Goal: Answer question/provide support

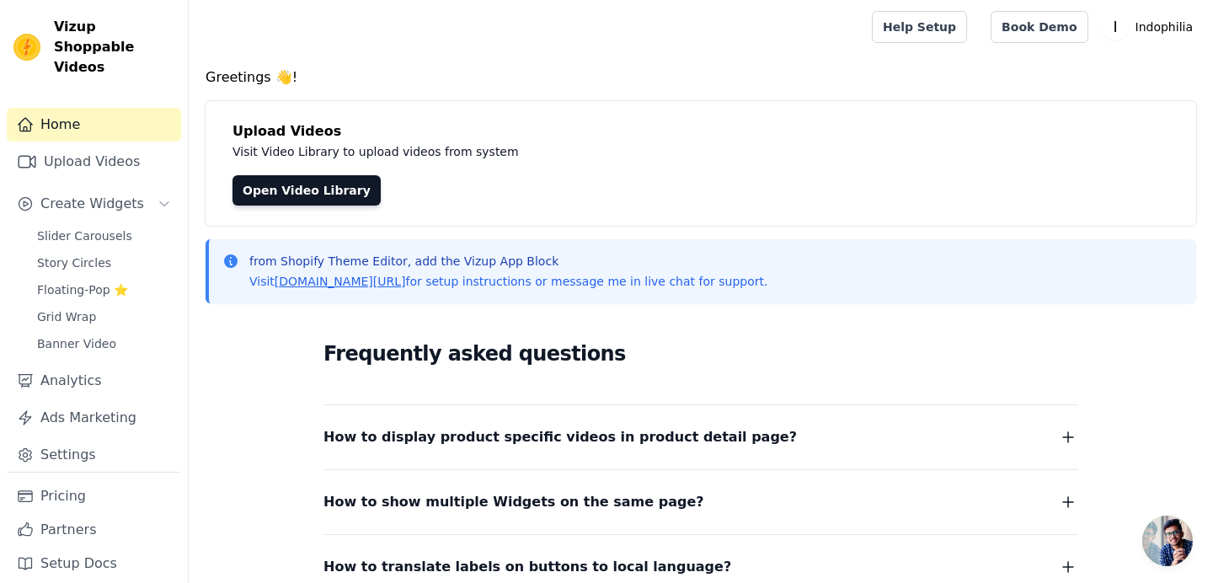
click at [1149, 540] on span "Open chat" at bounding box center [1167, 541] width 51 height 51
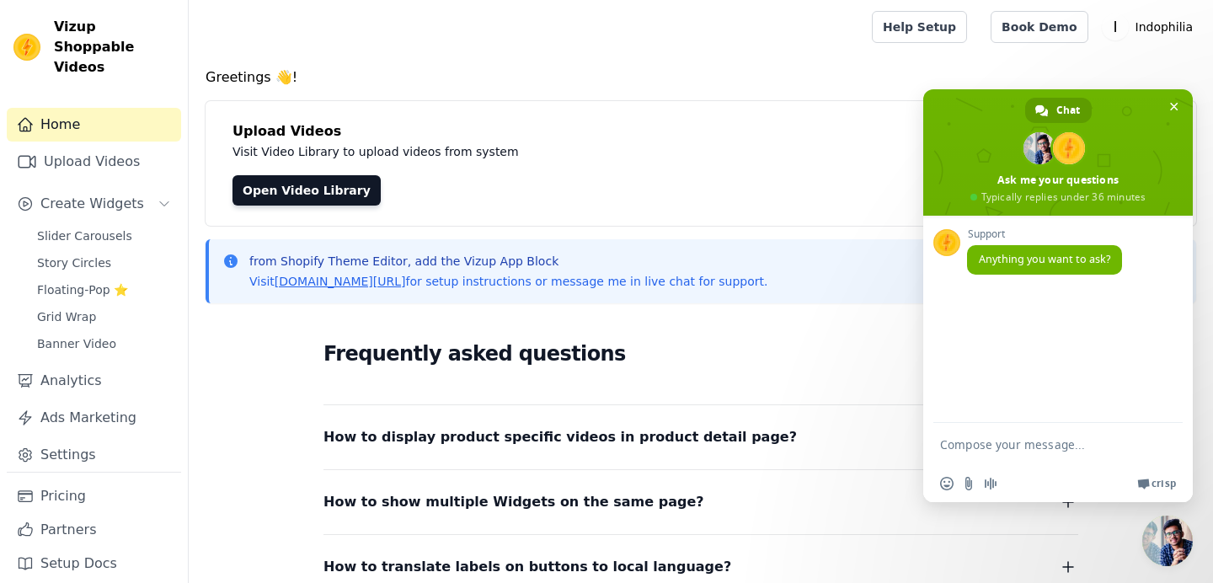
click at [1014, 447] on textarea "Compose your message..." at bounding box center [1041, 444] width 202 height 42
type textarea "hi"
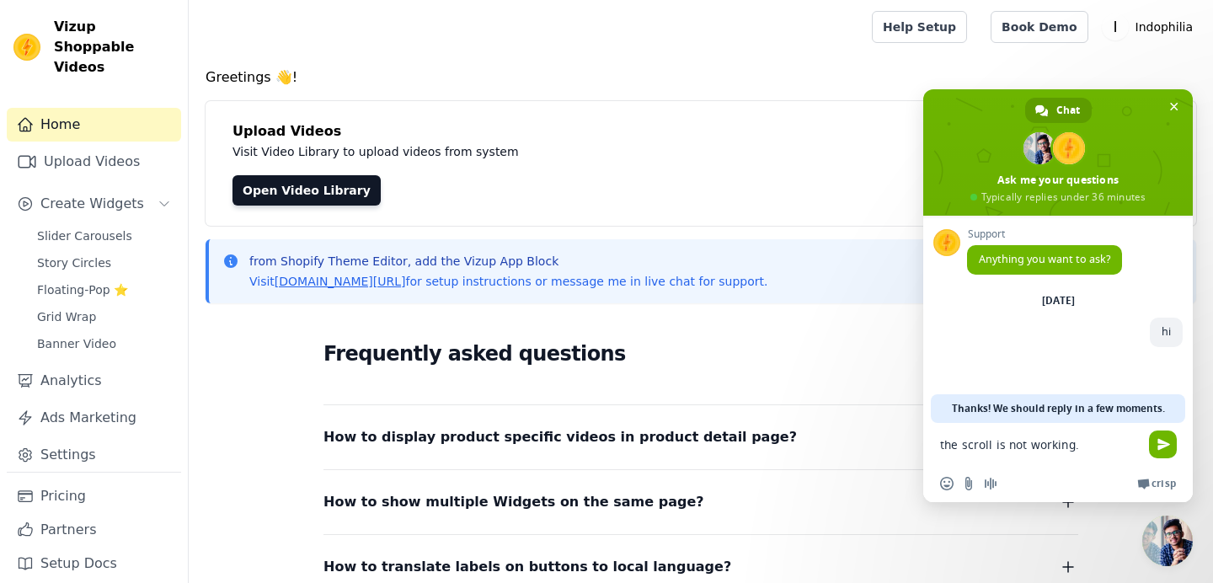
type textarea "the scroll is not working."
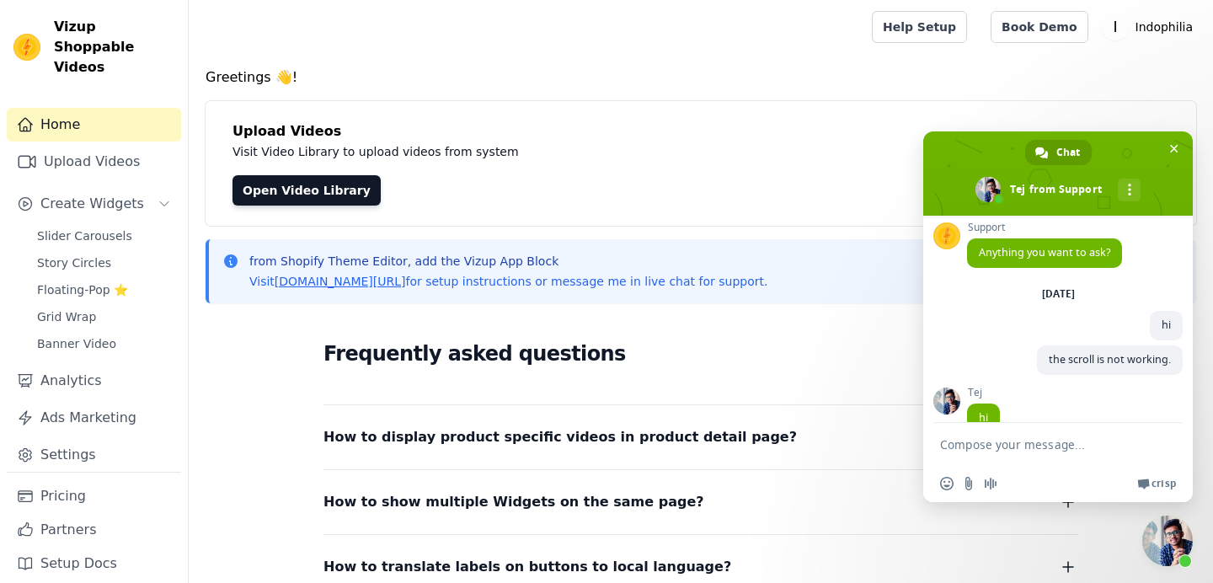
scroll to position [37, 0]
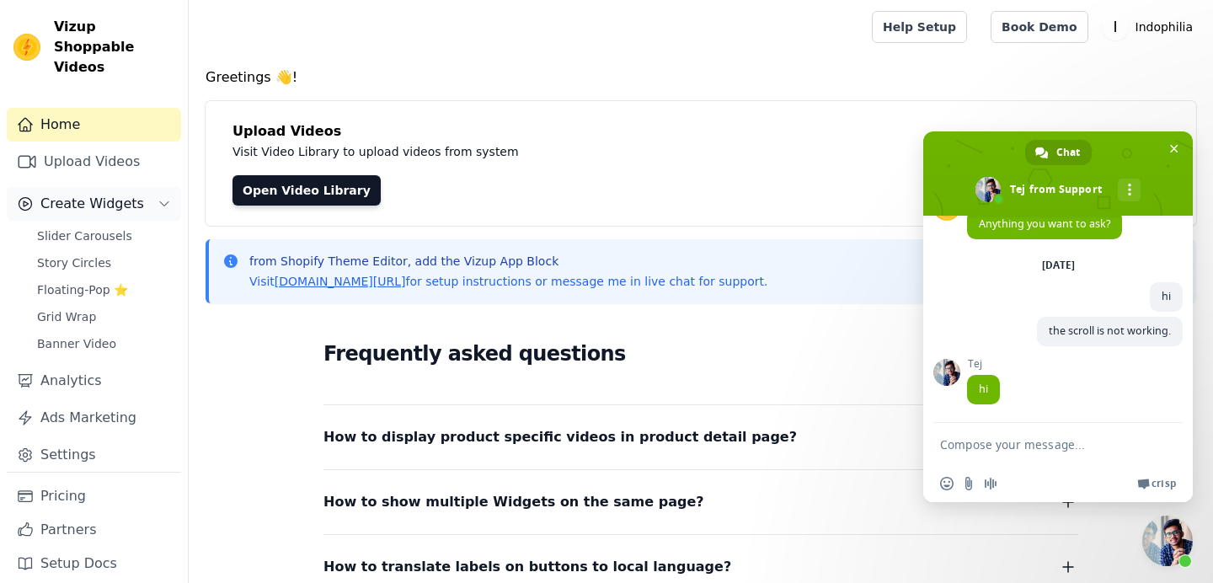
click at [113, 194] on span "Create Widgets" at bounding box center [92, 204] width 104 height 20
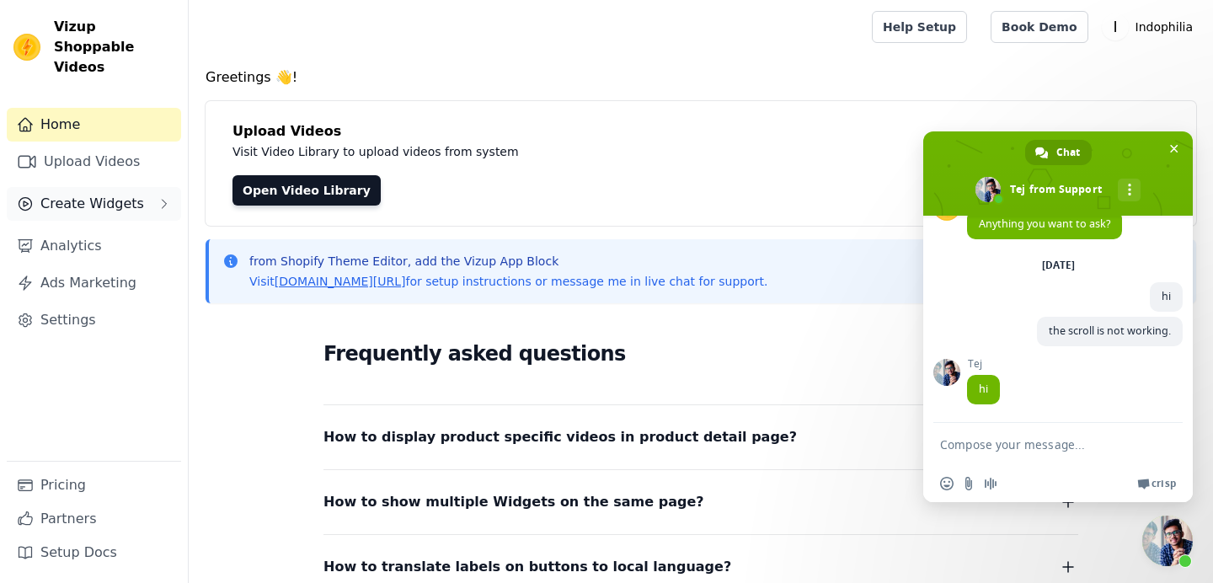
click at [113, 194] on span "Create Widgets" at bounding box center [92, 204] width 104 height 20
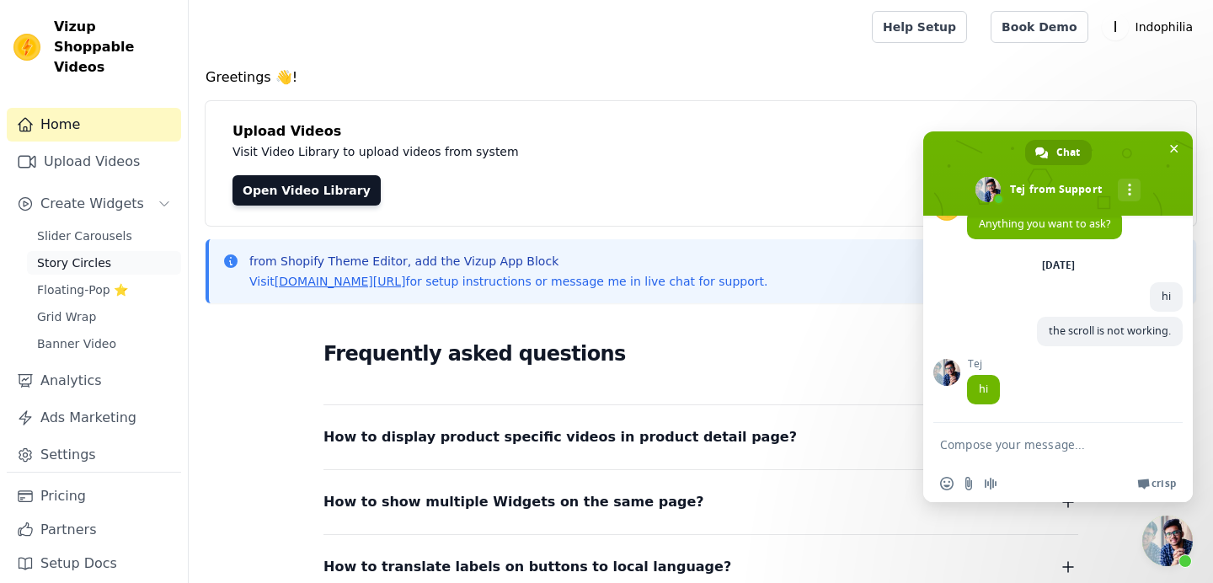
click at [99, 254] on span "Story Circles" at bounding box center [74, 262] width 74 height 17
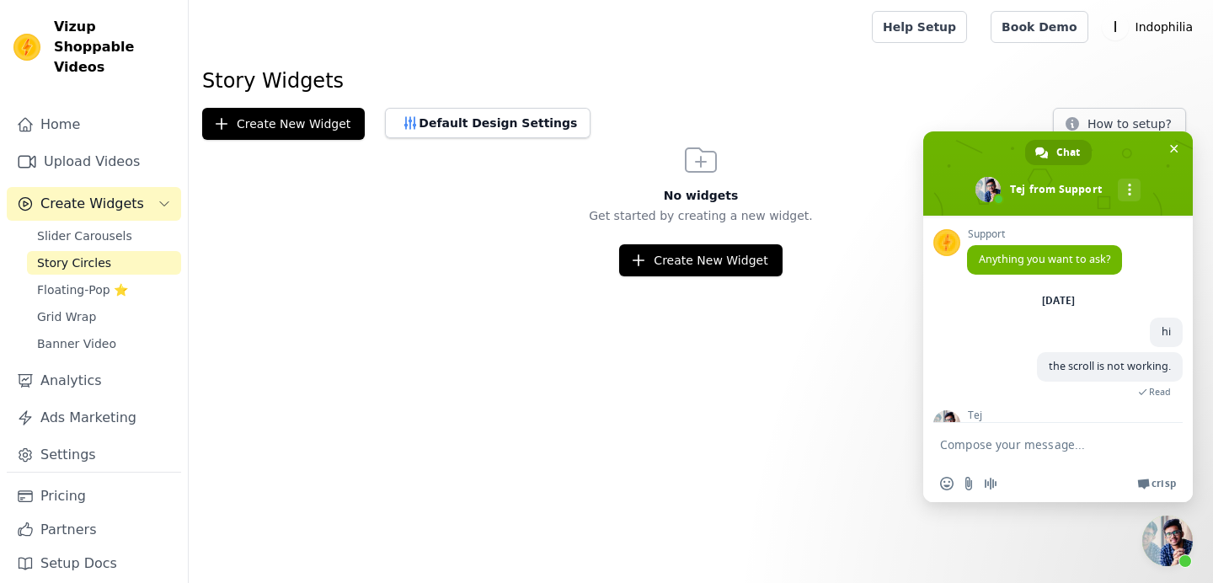
scroll to position [37, 0]
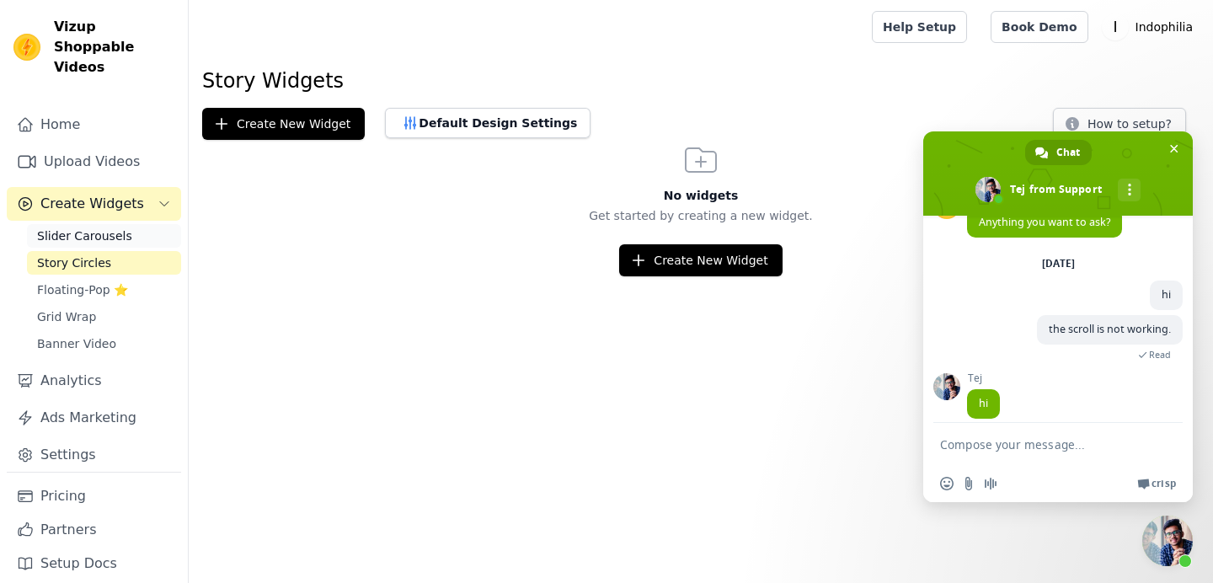
click at [101, 227] on span "Slider Carousels" at bounding box center [84, 235] width 95 height 17
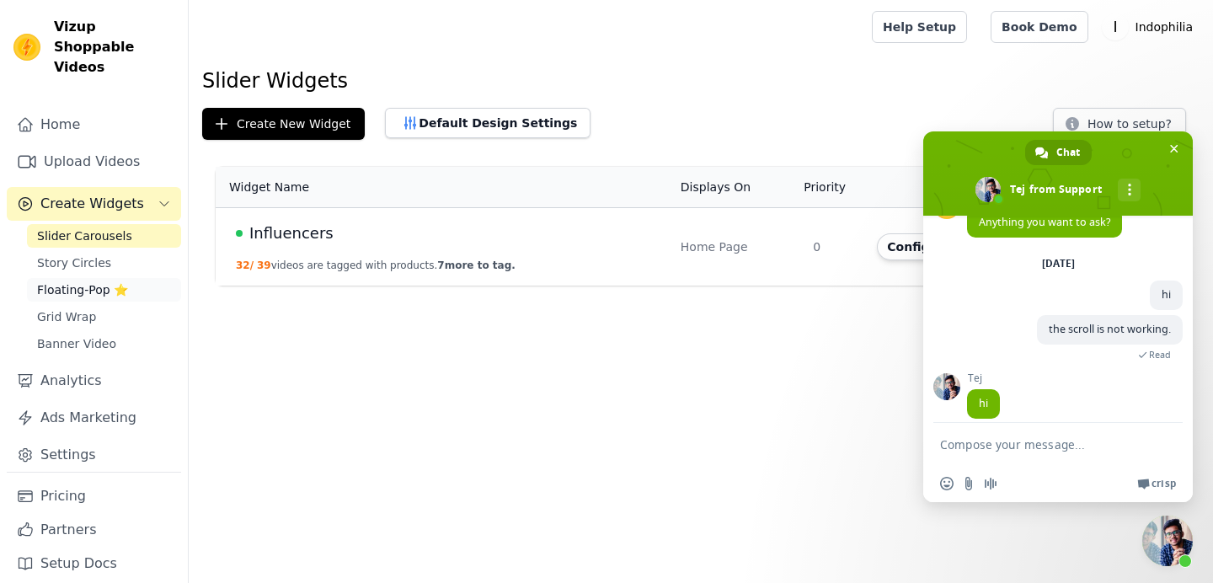
scroll to position [88, 0]
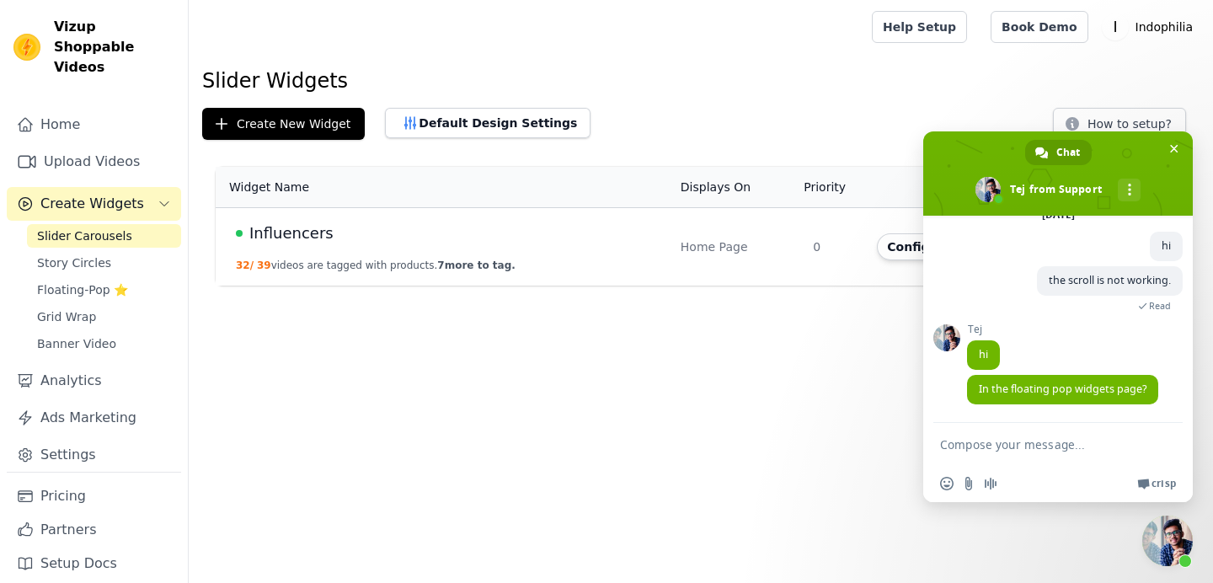
click at [1044, 462] on textarea "Compose your message..." at bounding box center [1041, 444] width 202 height 42
type textarea "yes"
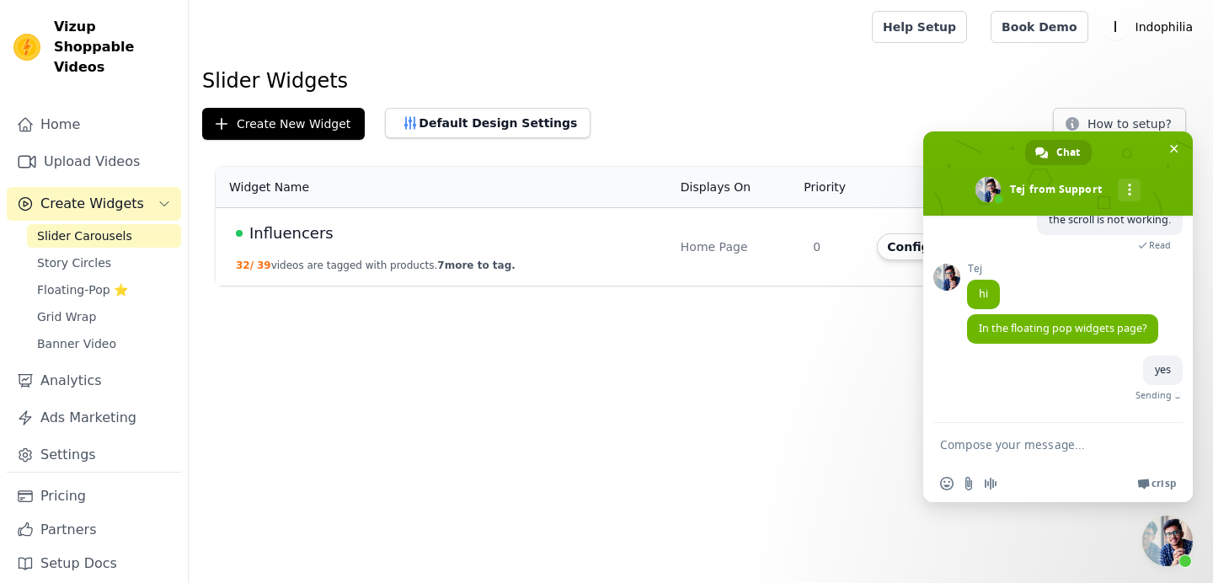
scroll to position [130, 0]
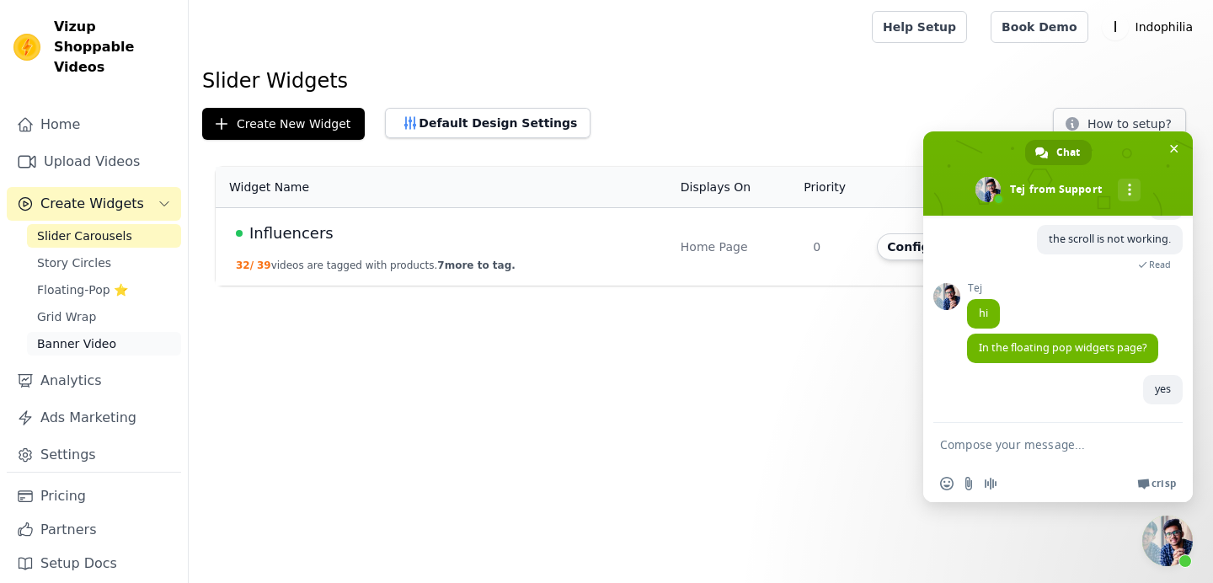
click at [97, 335] on span "Banner Video" at bounding box center [76, 343] width 79 height 17
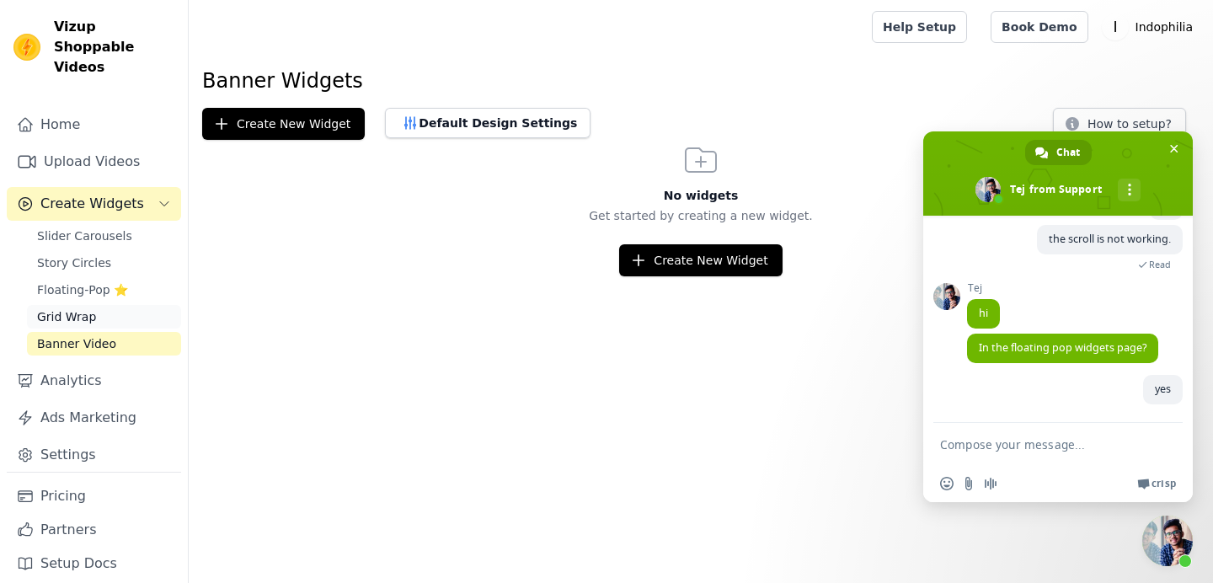
click at [89, 308] on span "Grid Wrap" at bounding box center [66, 316] width 59 height 17
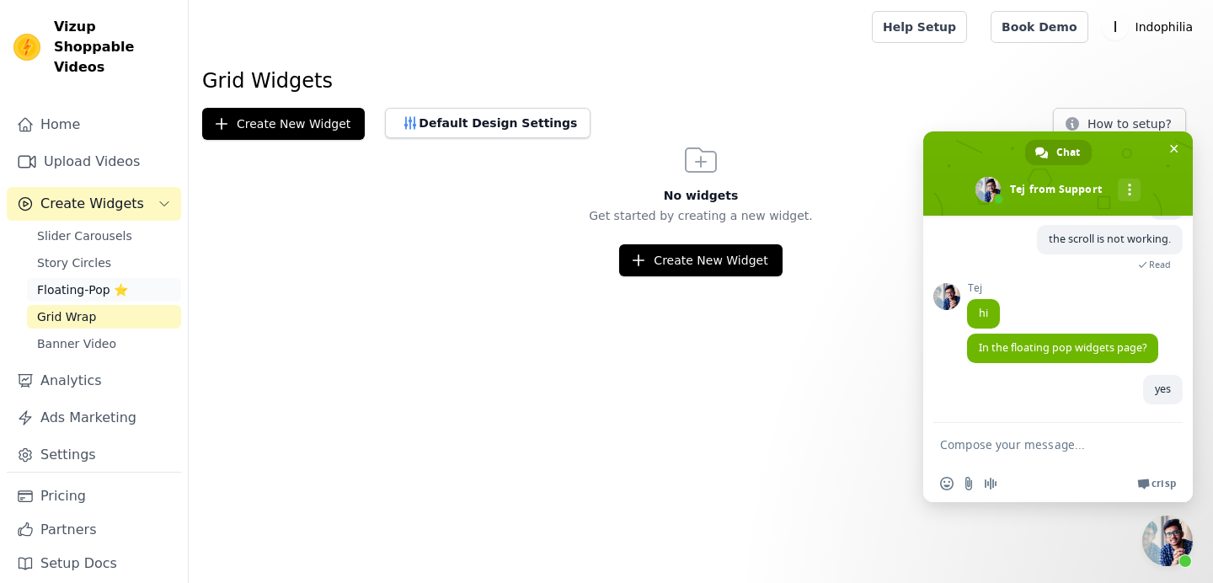
click at [89, 281] on span "Floating-Pop ⭐" at bounding box center [82, 289] width 91 height 17
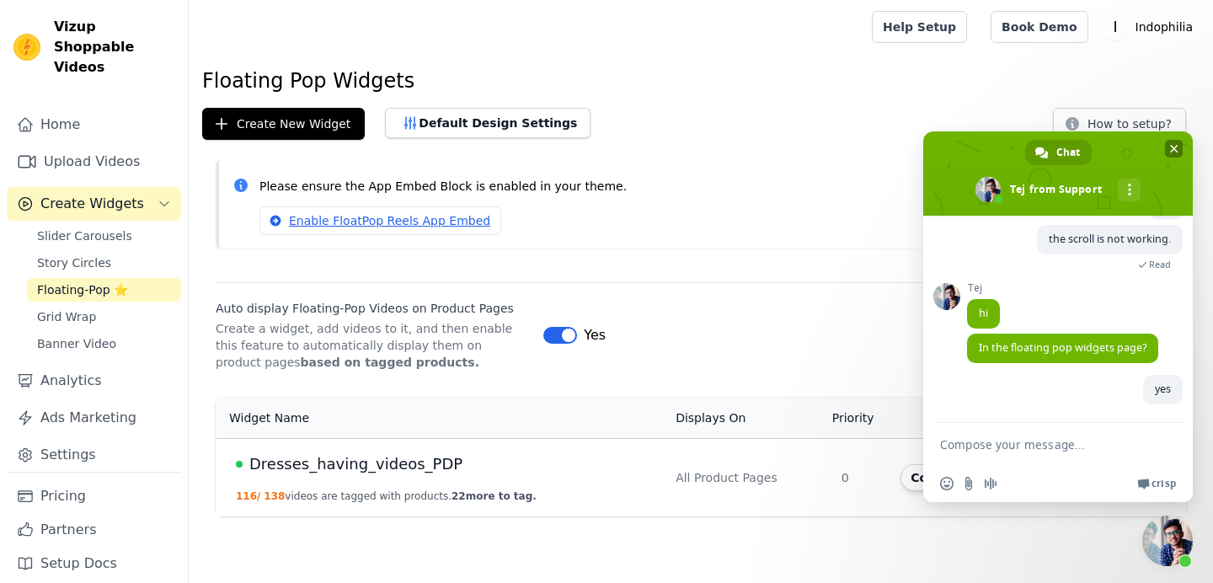
click at [1172, 152] on span "Close chat" at bounding box center [1174, 148] width 8 height 11
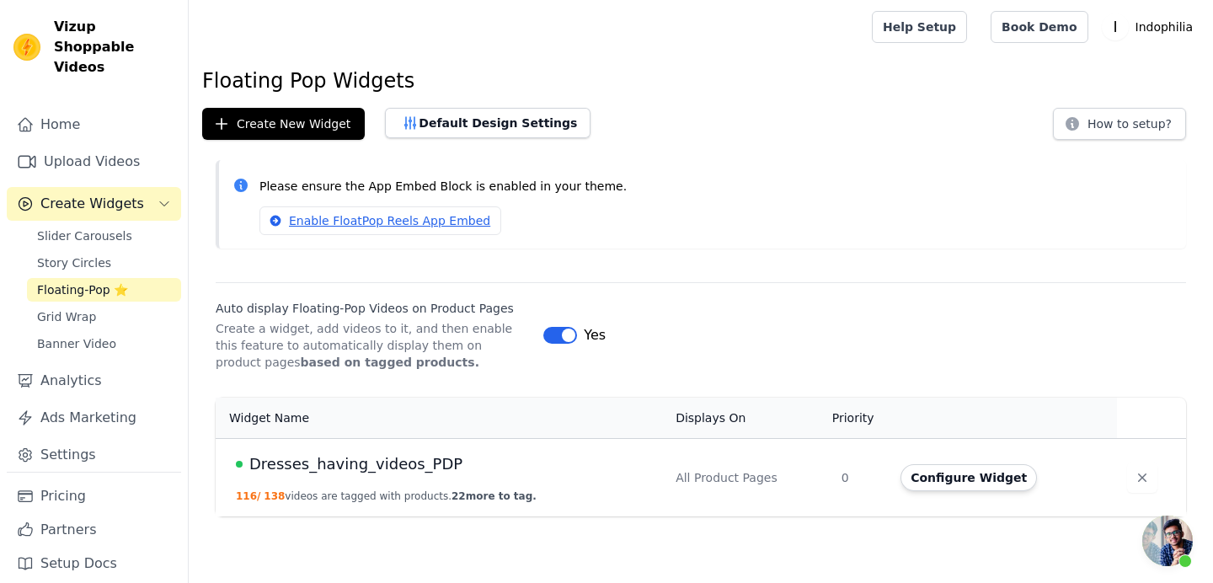
click at [409, 189] on p "Please ensure the App Embed Block is enabled in your theme." at bounding box center [716, 186] width 913 height 19
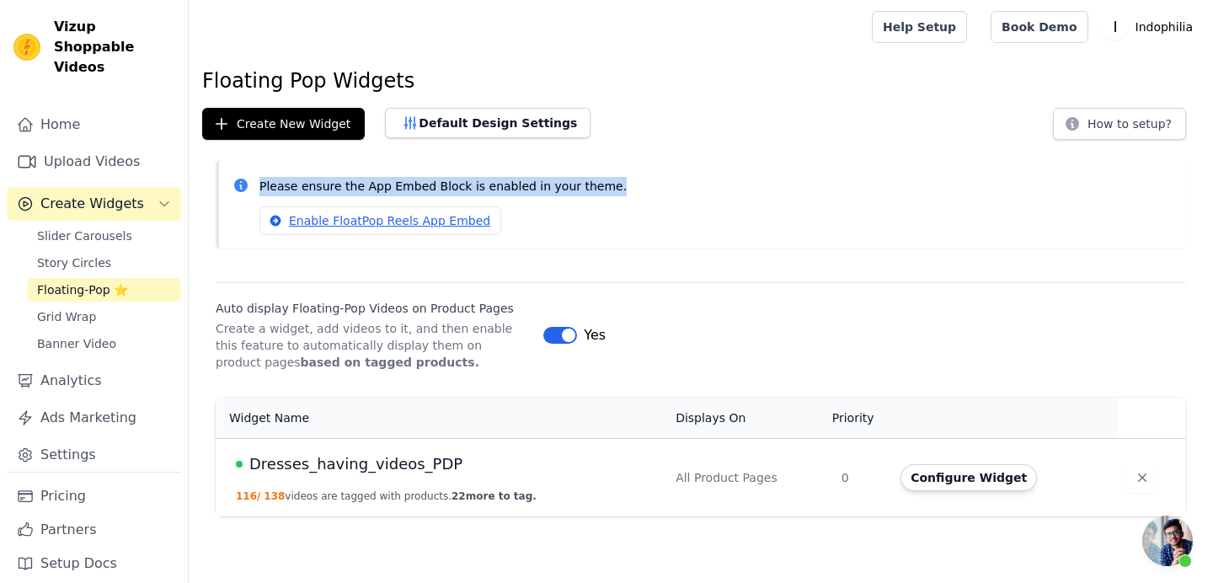
click at [409, 189] on p "Please ensure the App Embed Block is enabled in your theme." at bounding box center [716, 186] width 913 height 19
click at [731, 250] on div "Please ensure the App Embed Block is enabled in your theme. Enable FloatPop Ree…" at bounding box center [701, 211] width 1025 height 102
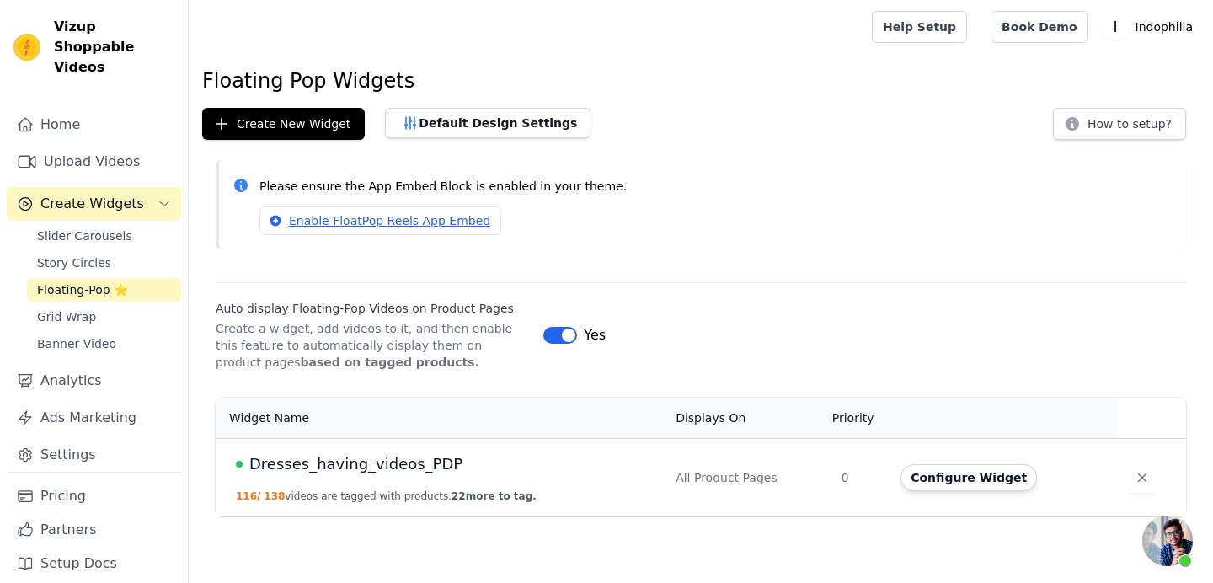
click at [1148, 529] on span "Open chat" at bounding box center [1167, 541] width 51 height 51
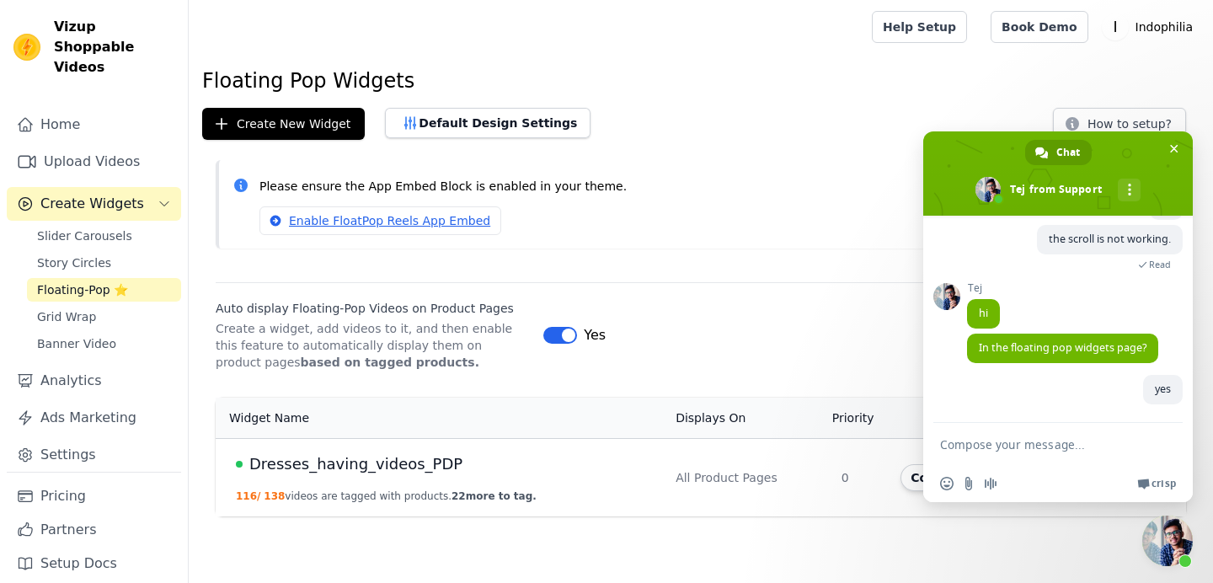
click at [820, 265] on div "Floating Pop Widgets Create New Widget Default Design Settings How to setup? Pl…" at bounding box center [701, 295] width 1025 height 456
click at [365, 465] on span "Dresses_having_videos_PDP" at bounding box center [355, 464] width 213 height 24
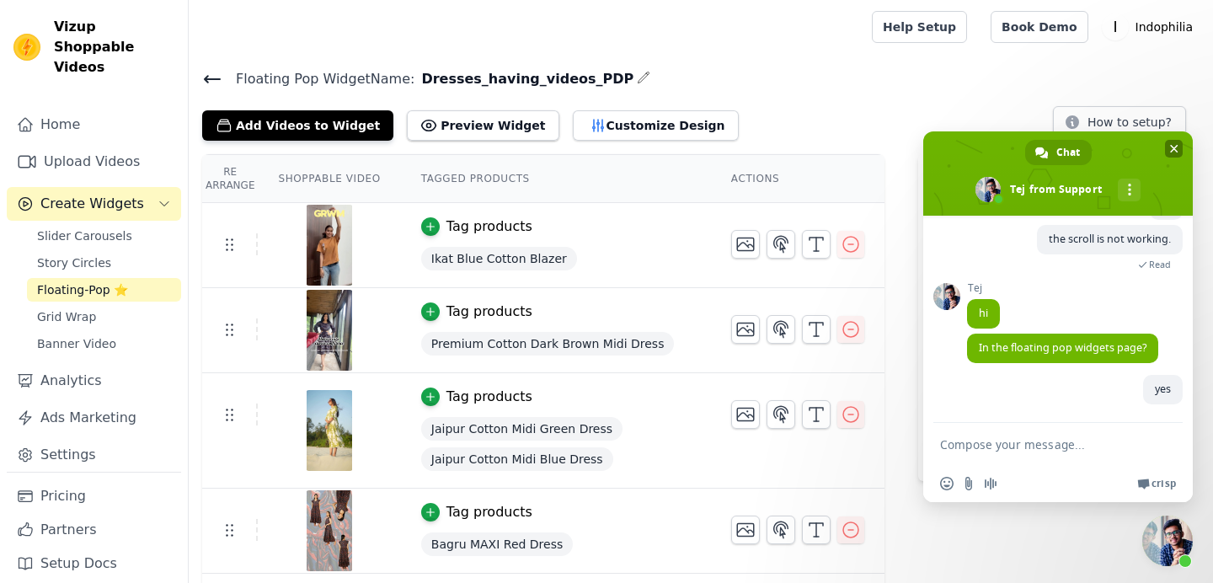
click at [1171, 145] on span "Close chat" at bounding box center [1174, 148] width 8 height 11
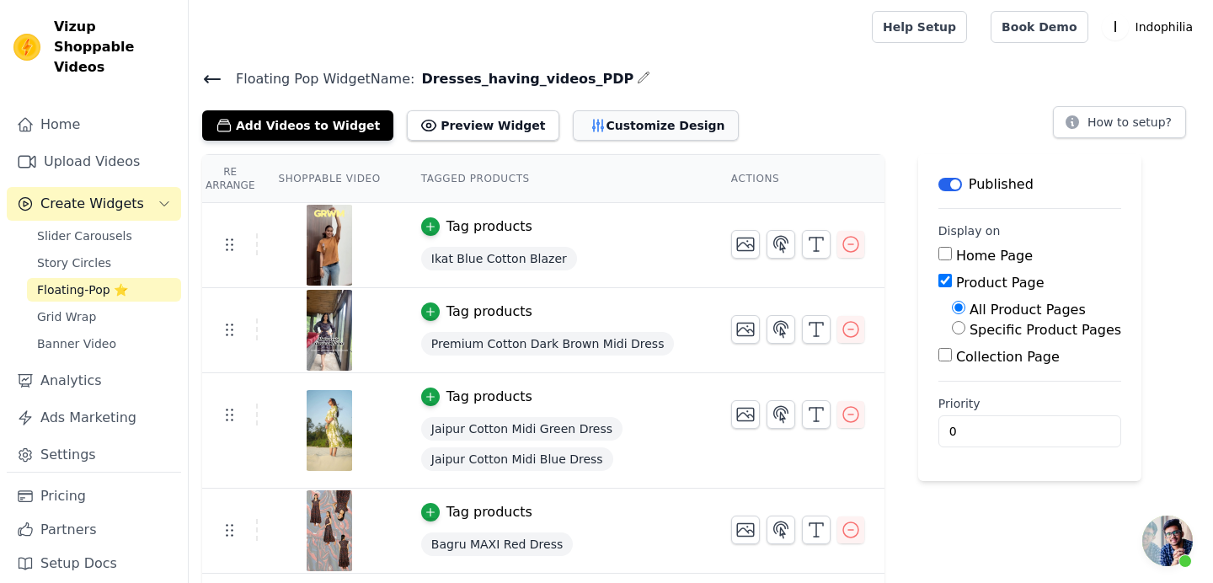
click at [629, 129] on button "Customize Design" at bounding box center [656, 125] width 166 height 30
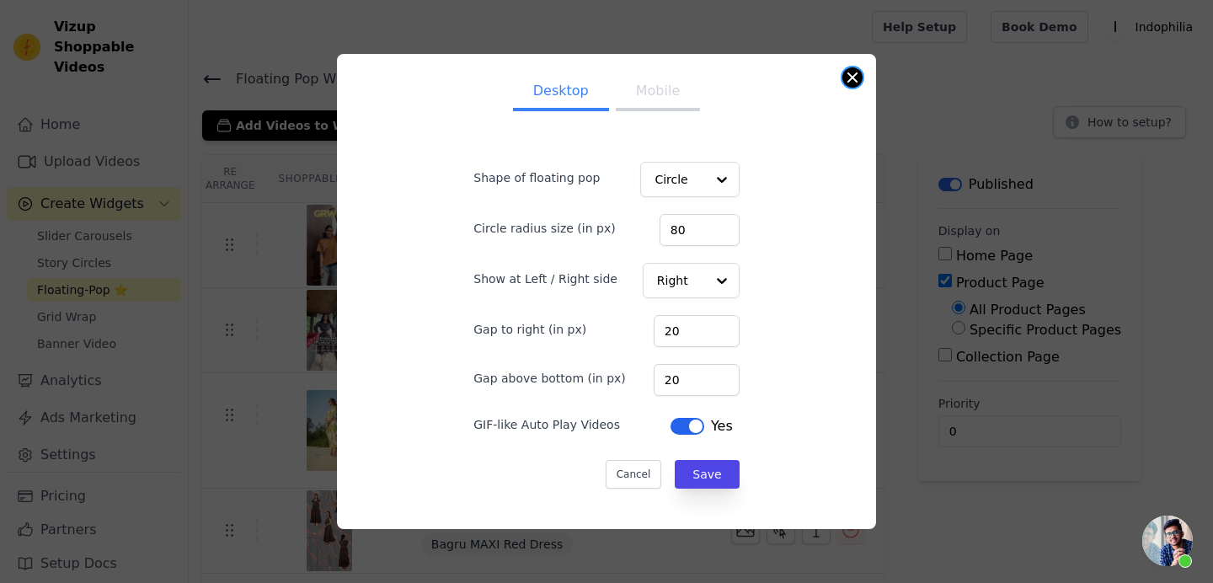
click at [860, 72] on button "Close modal" at bounding box center [853, 77] width 20 height 20
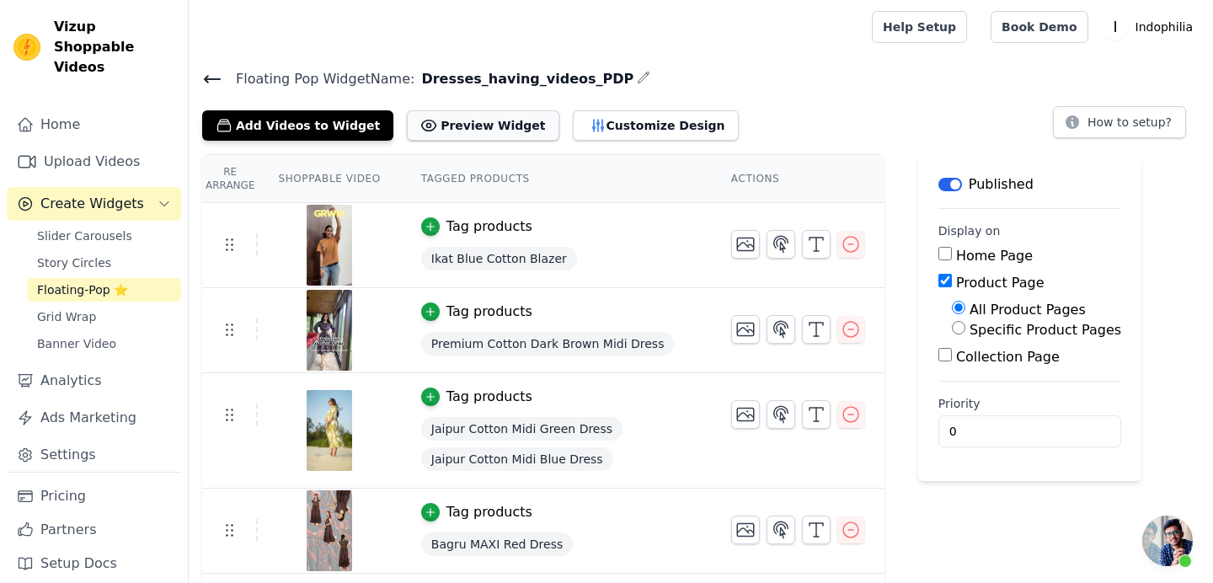
click at [457, 124] on button "Preview Widget" at bounding box center [483, 125] width 152 height 30
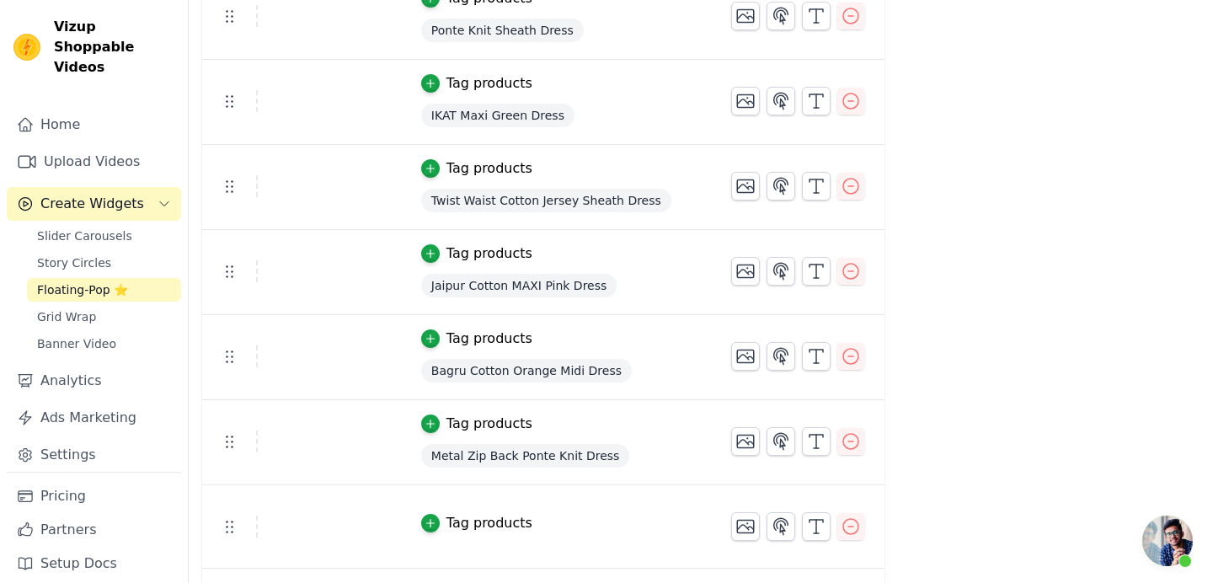
scroll to position [3026, 0]
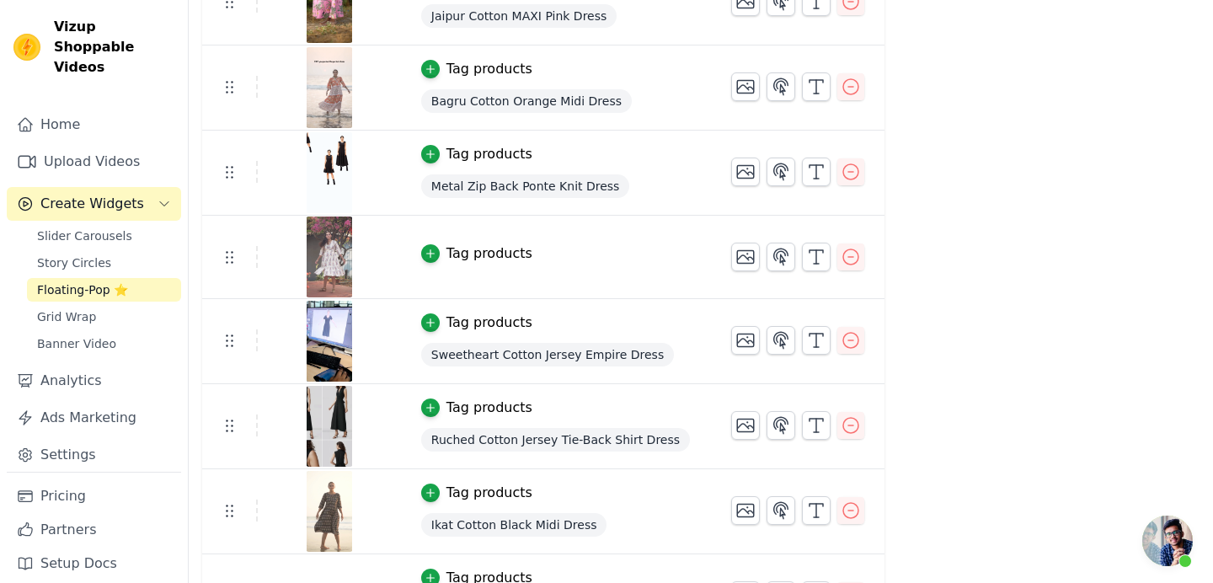
click at [1153, 540] on span "Open chat" at bounding box center [1167, 541] width 51 height 51
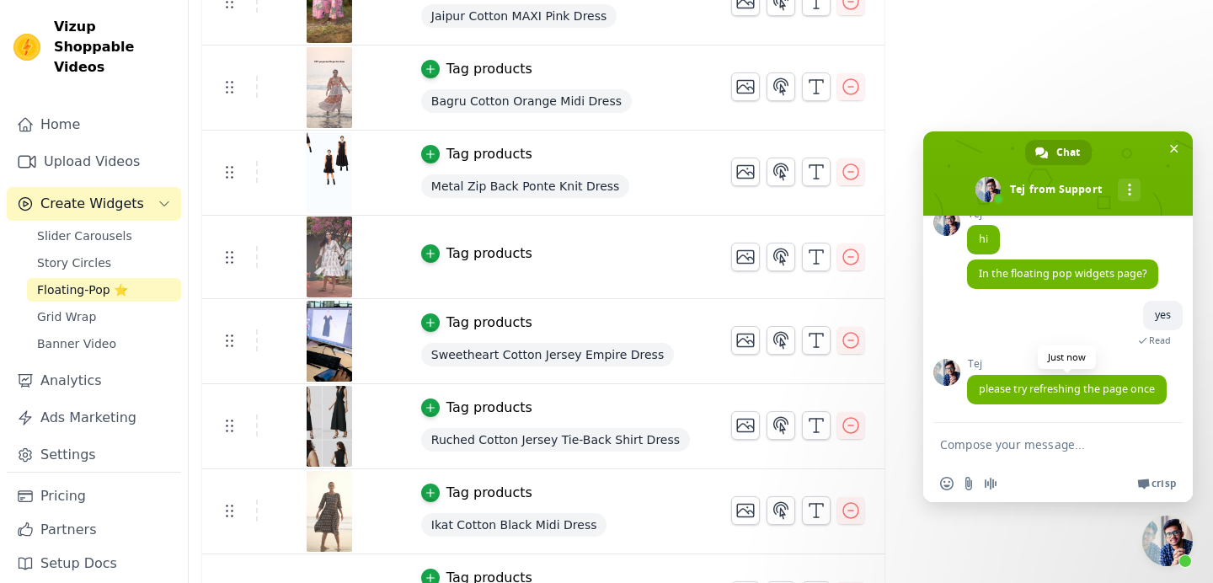
scroll to position [188, 0]
type textarea "done"
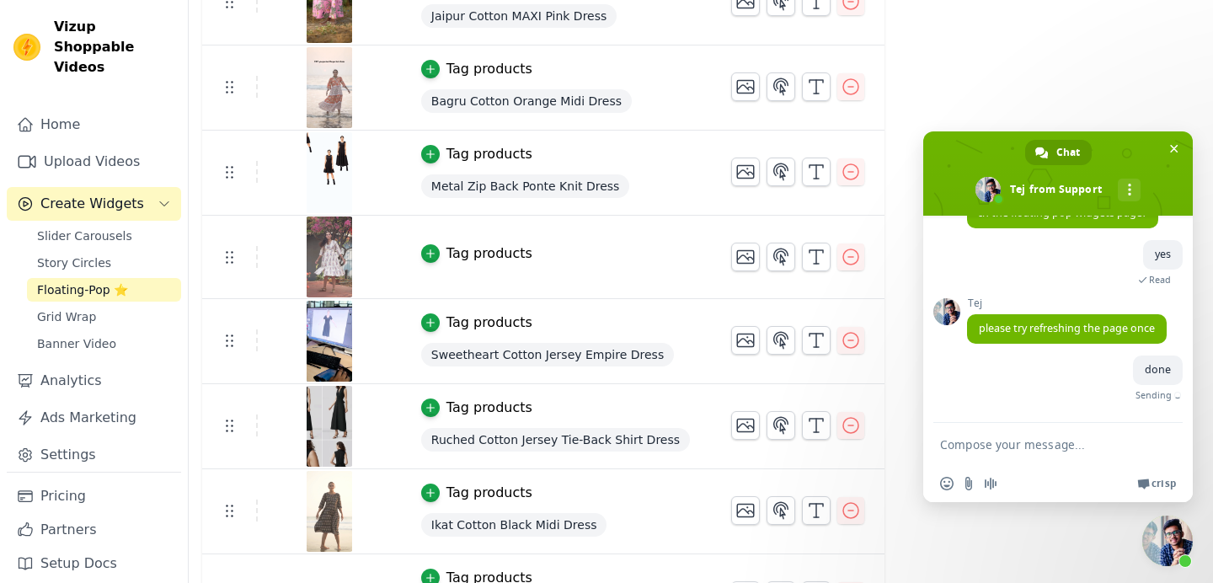
scroll to position [230, 0]
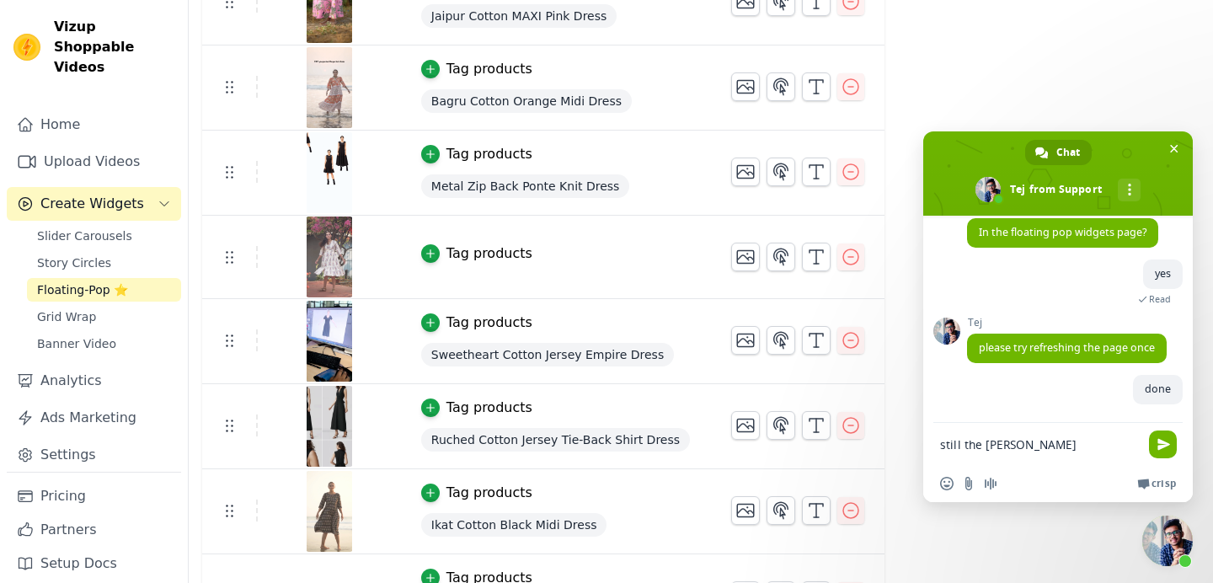
type textarea "still the same"
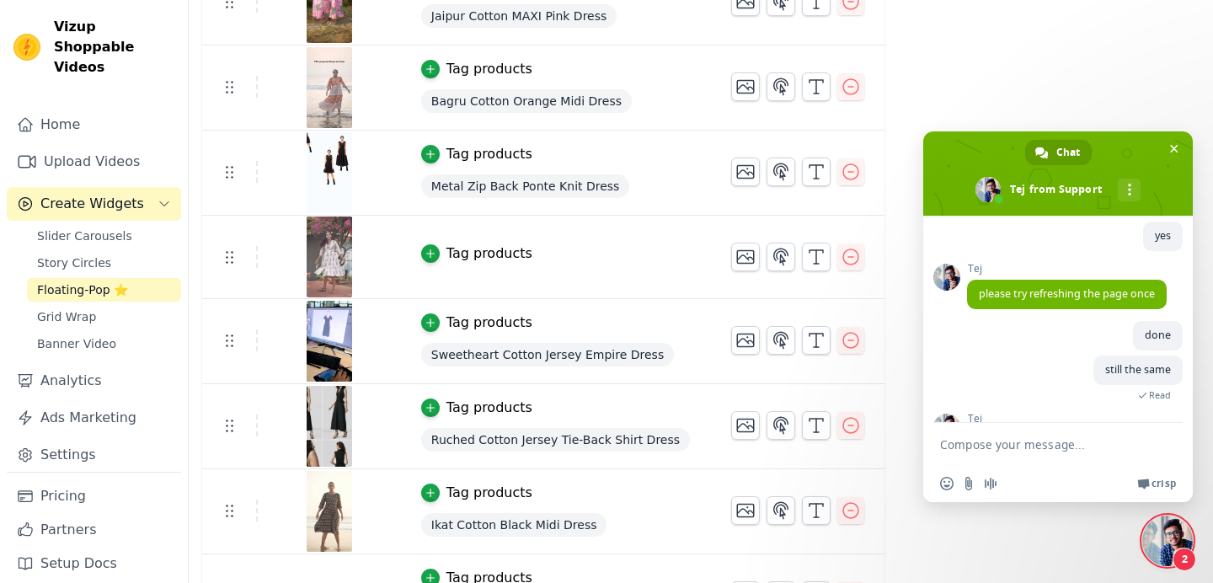
scroll to position [374, 0]
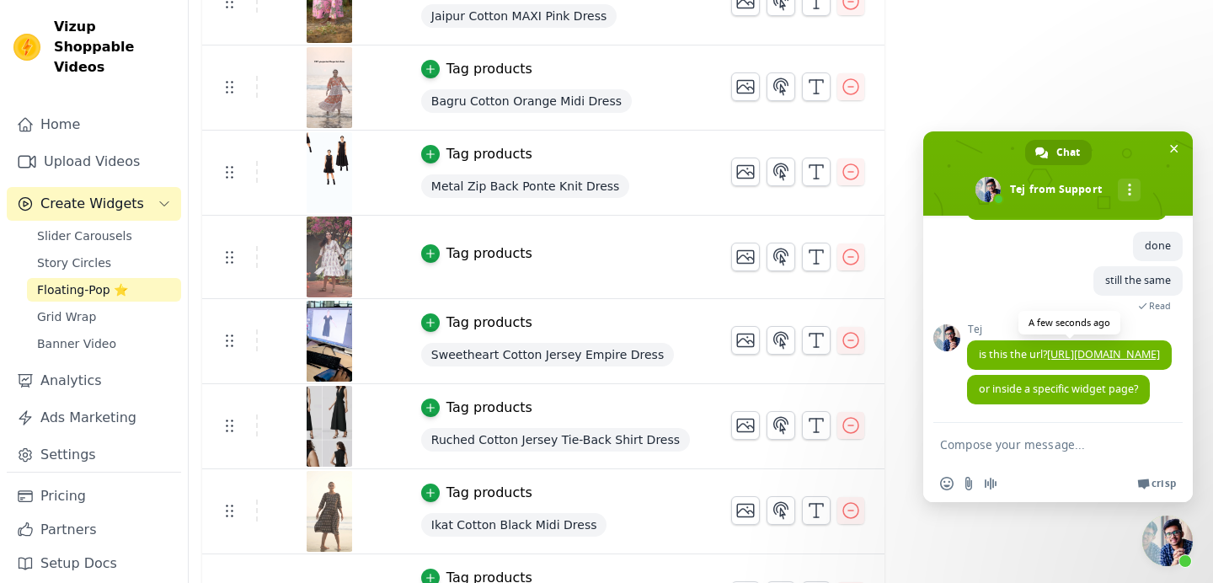
click at [1116, 347] on link "[URL][DOMAIN_NAME]" at bounding box center [1103, 354] width 113 height 14
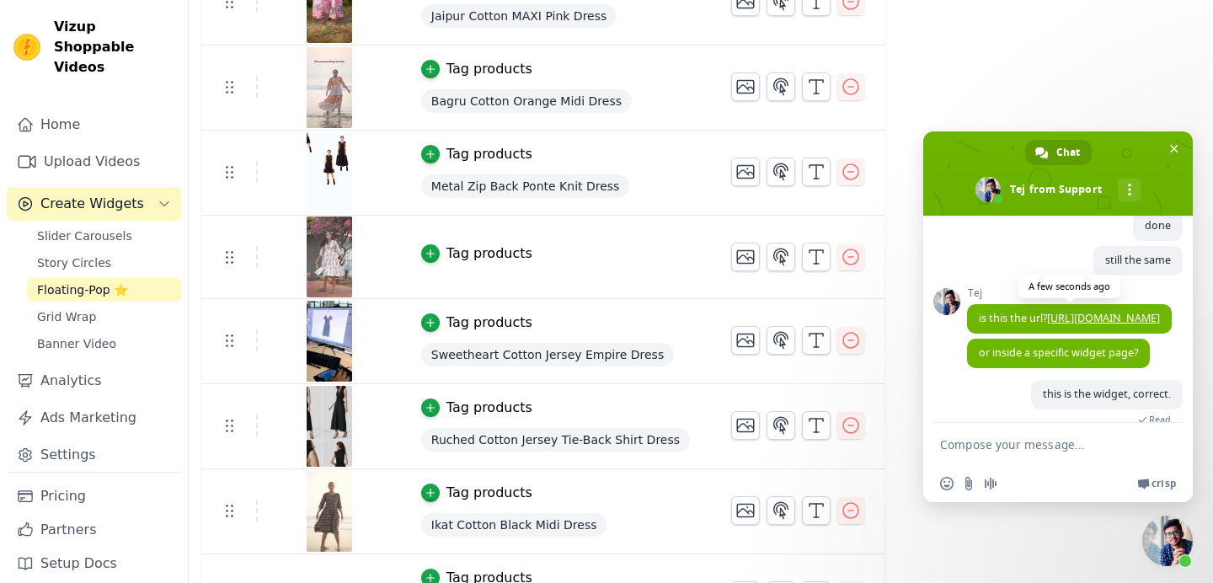
type textarea "but any of the products i open -"
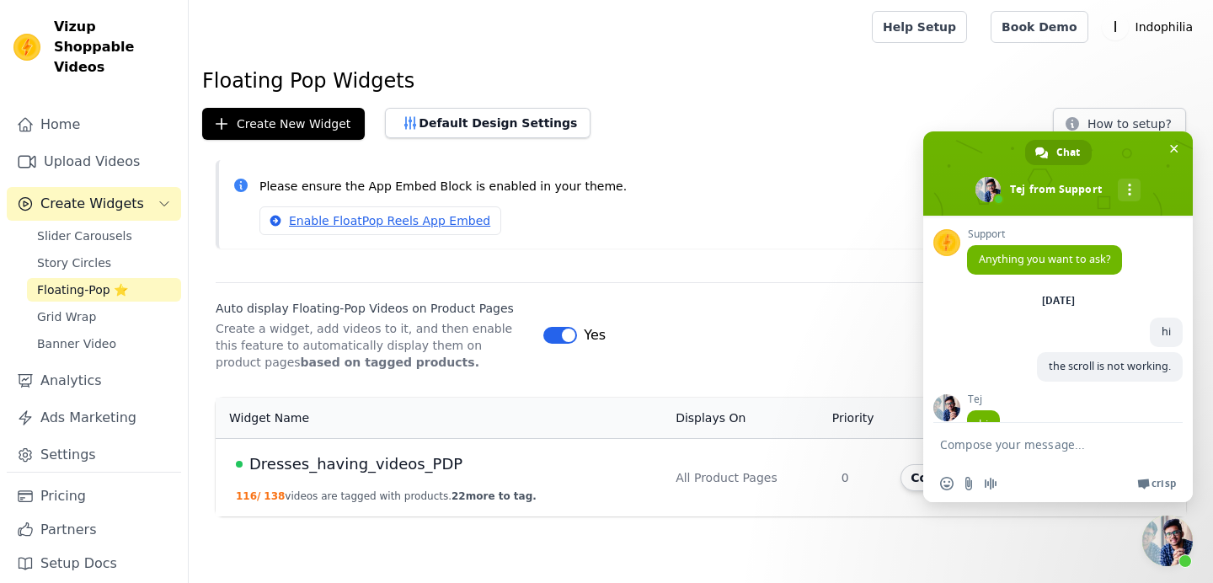
scroll to position [374, 0]
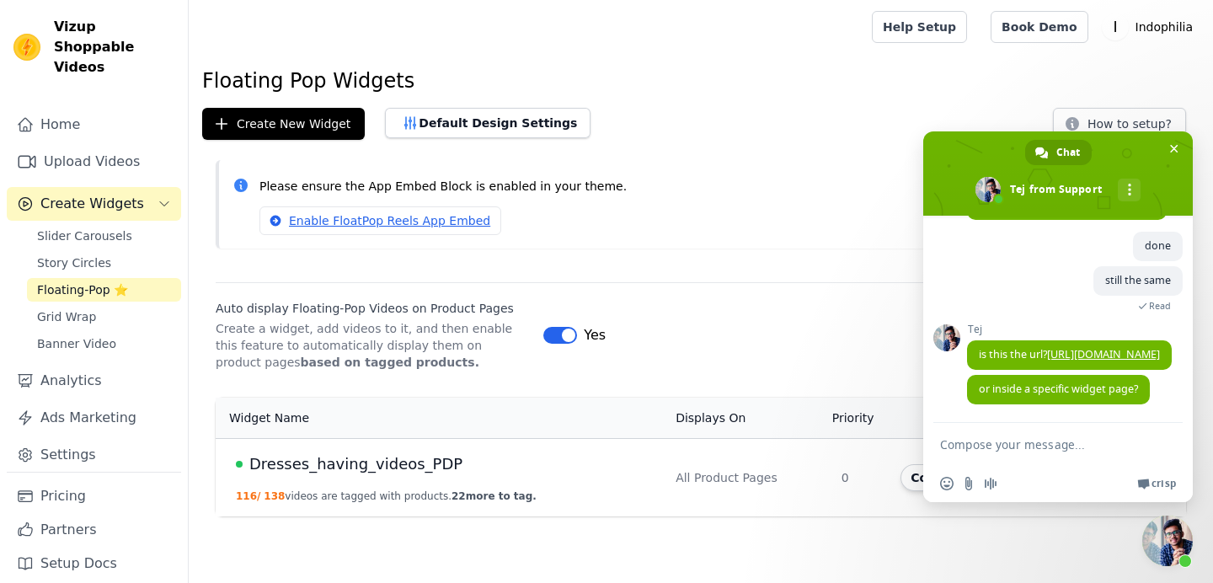
click at [1021, 452] on textarea "Compose your message..." at bounding box center [1041, 444] width 202 height 42
type textarea "this is the widget, correct."
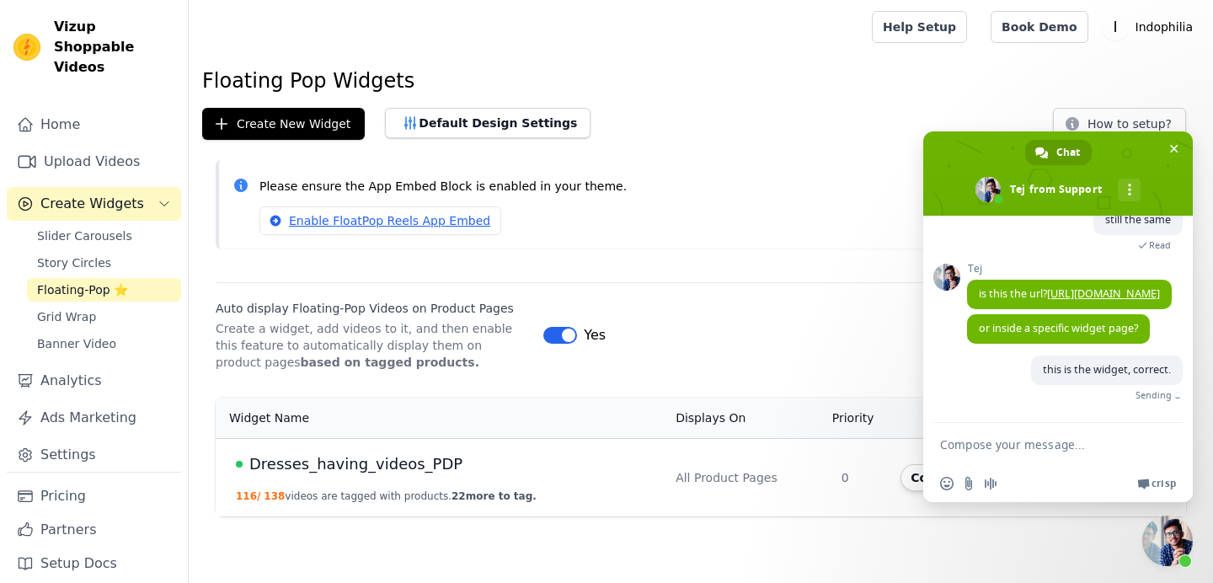
scroll to position [415, 0]
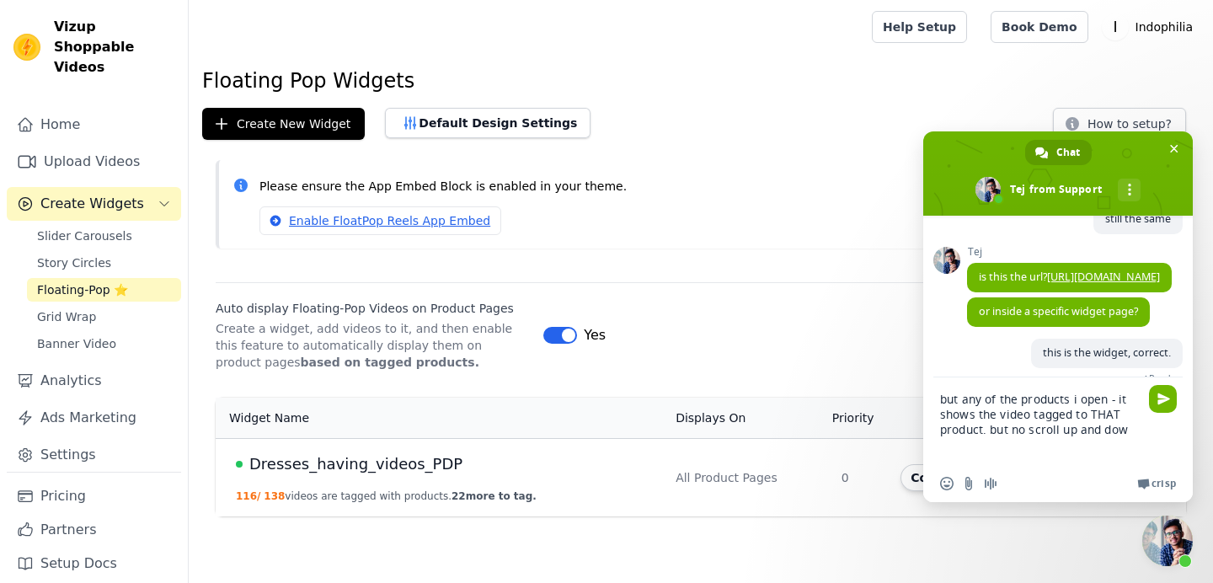
type textarea "but any of the products i open - it shows the video tagged to THAT product. but…"
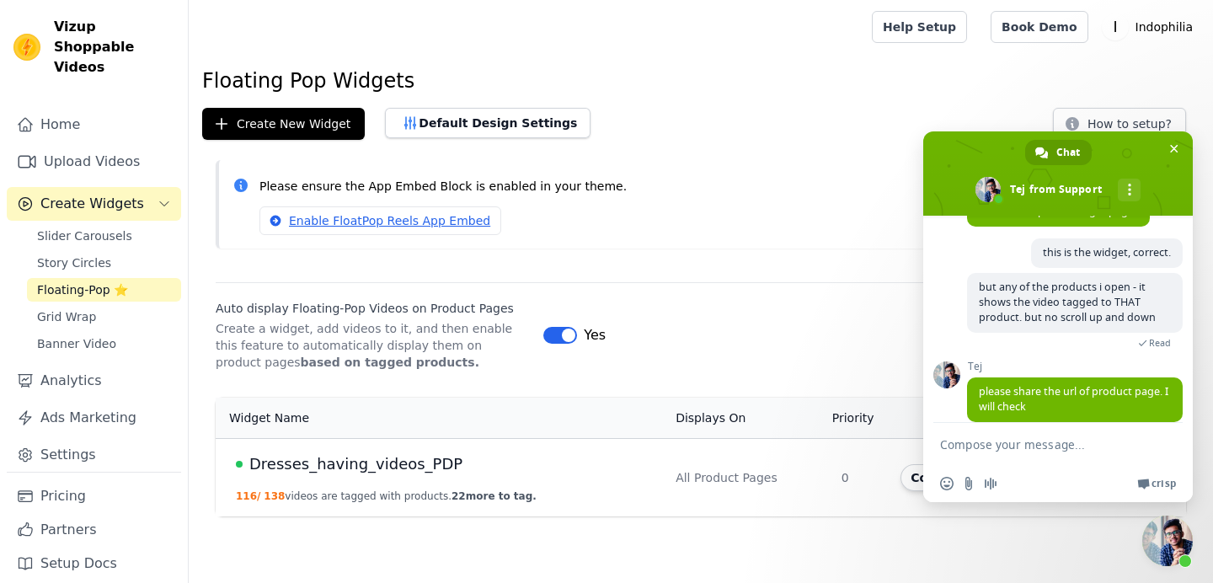
scroll to position [556, 0]
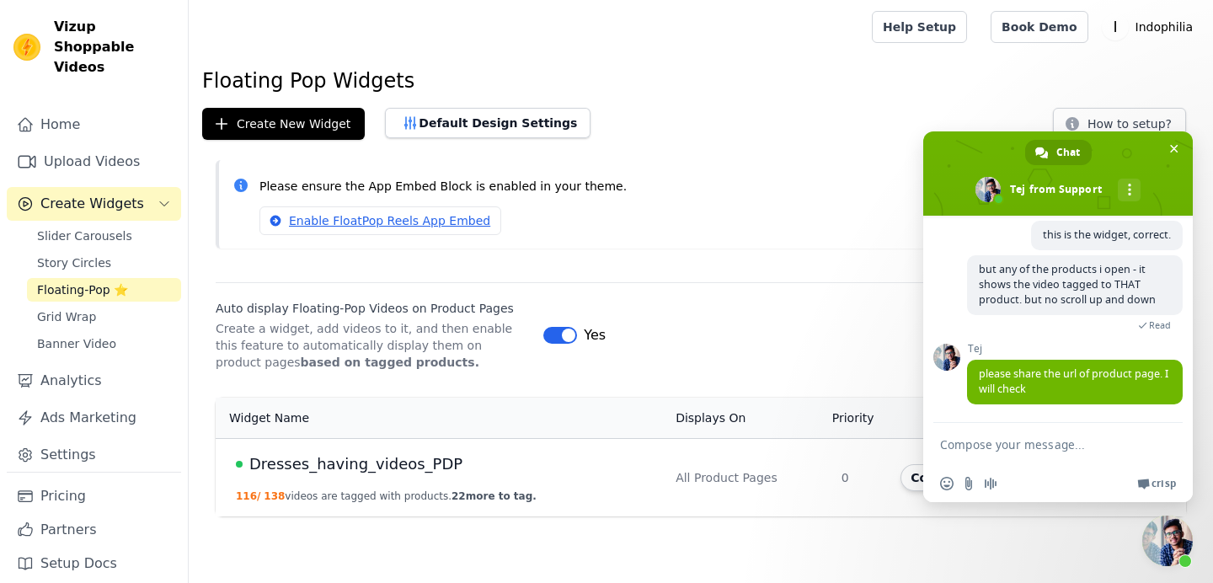
paste textarea "[URL][DOMAIN_NAME]"
type textarea "[URL][DOMAIN_NAME]"
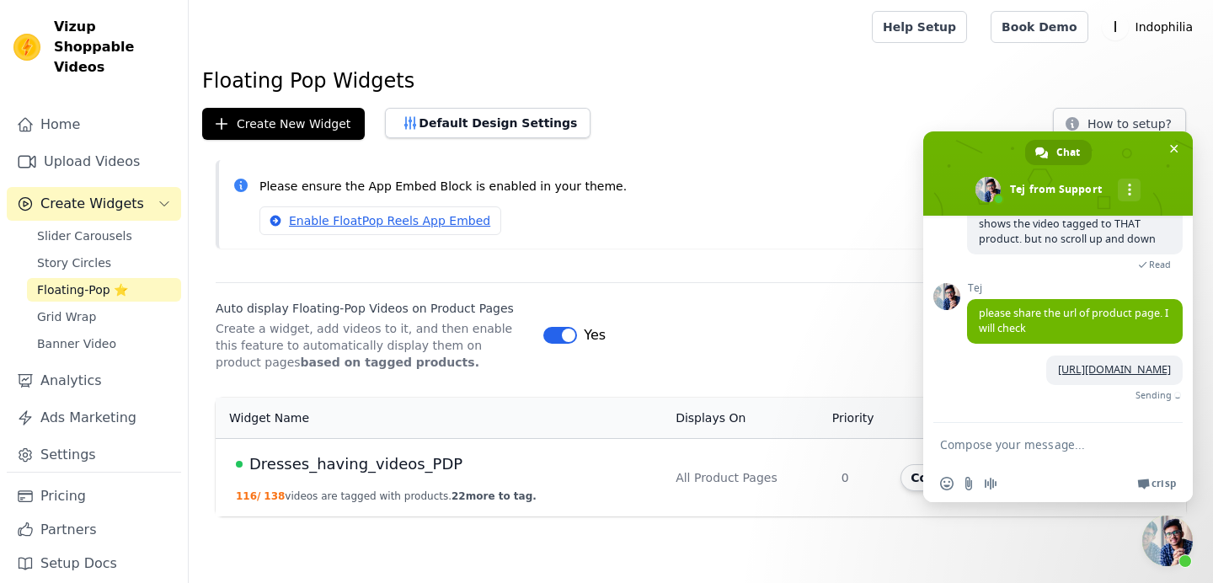
scroll to position [629, 0]
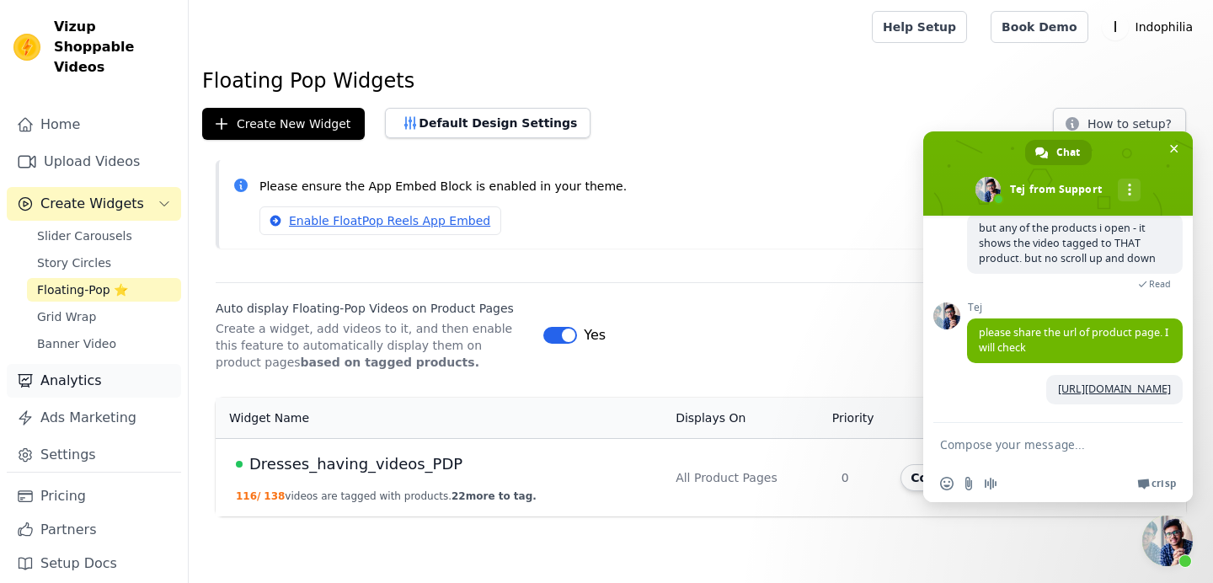
click at [115, 364] on link "Analytics" at bounding box center [94, 381] width 174 height 34
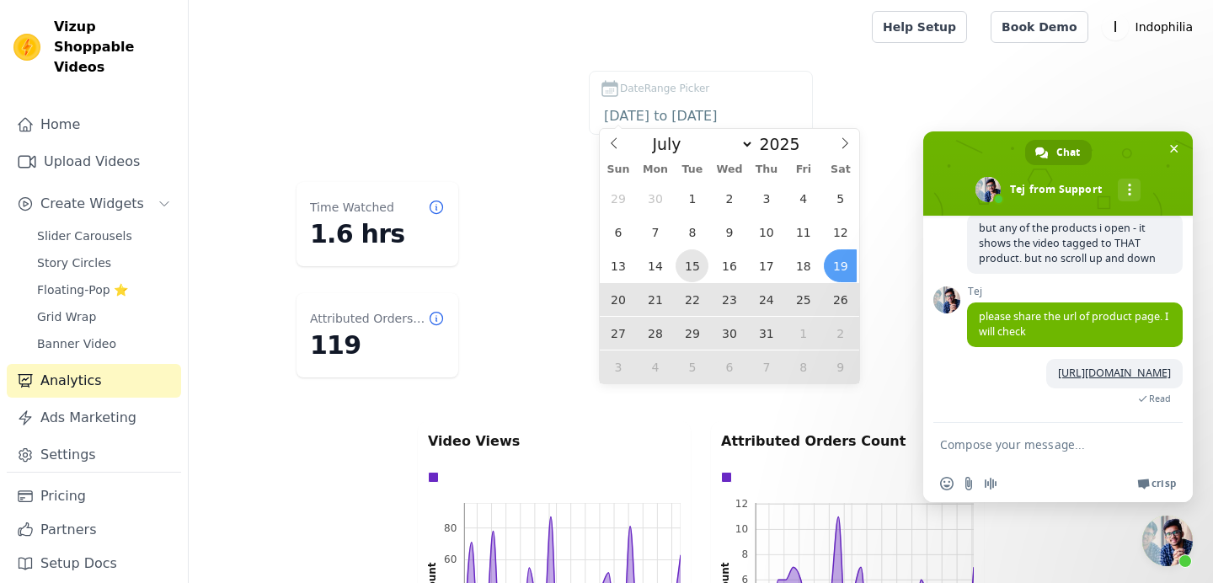
click at [681, 265] on span "15" at bounding box center [692, 265] width 33 height 33
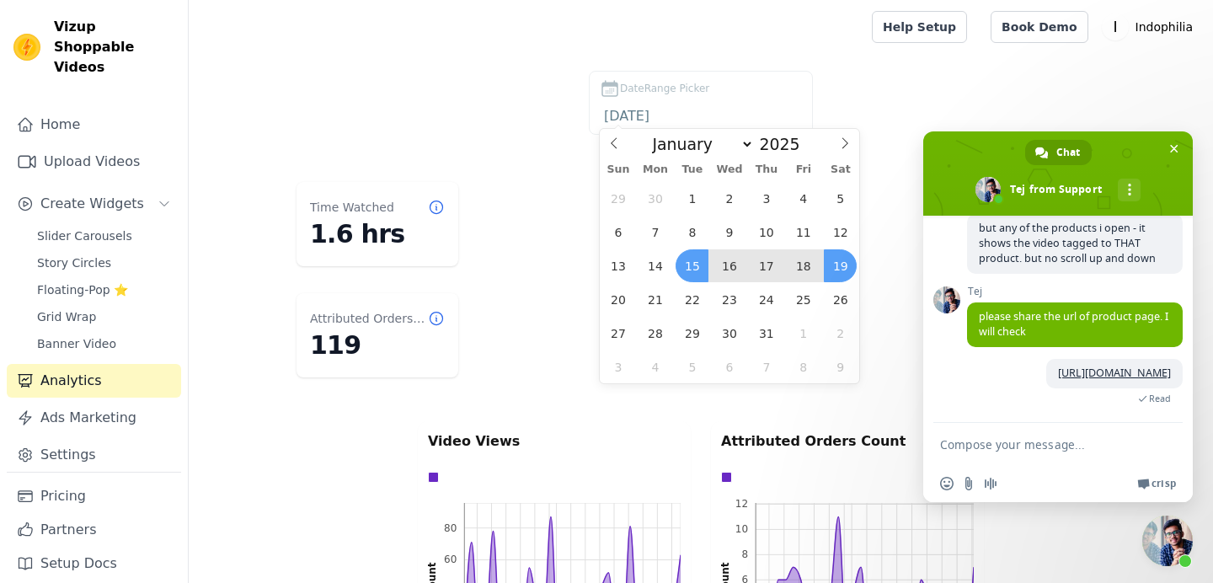
click at [835, 265] on span "19" at bounding box center [840, 265] width 33 height 33
type input "[DATE] to [DATE]"
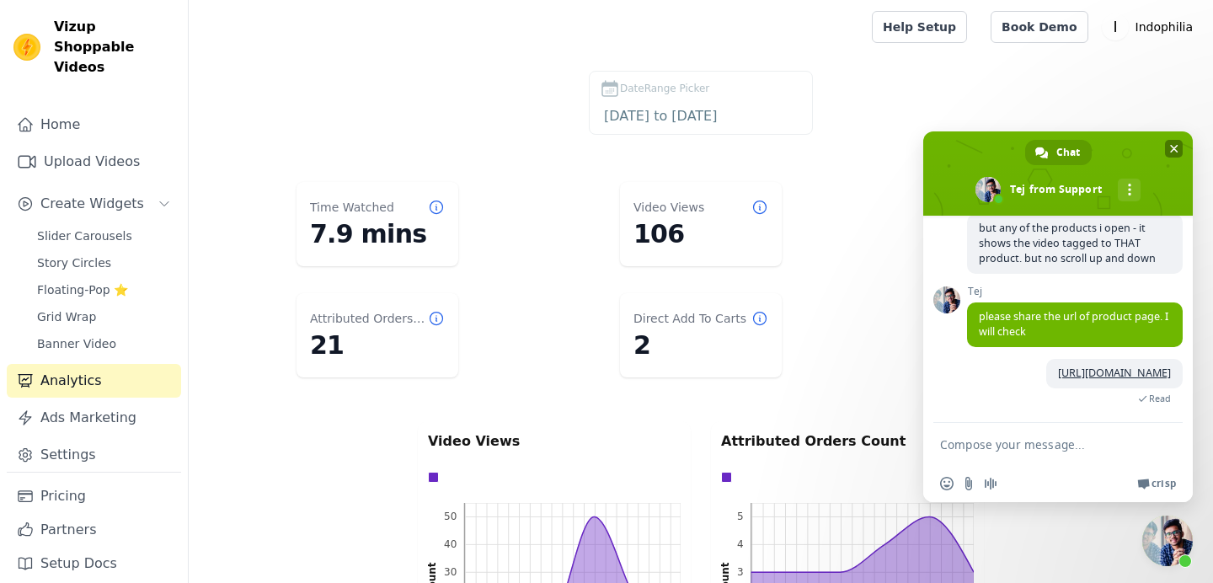
click at [1176, 143] on span "Close chat" at bounding box center [1174, 148] width 8 height 11
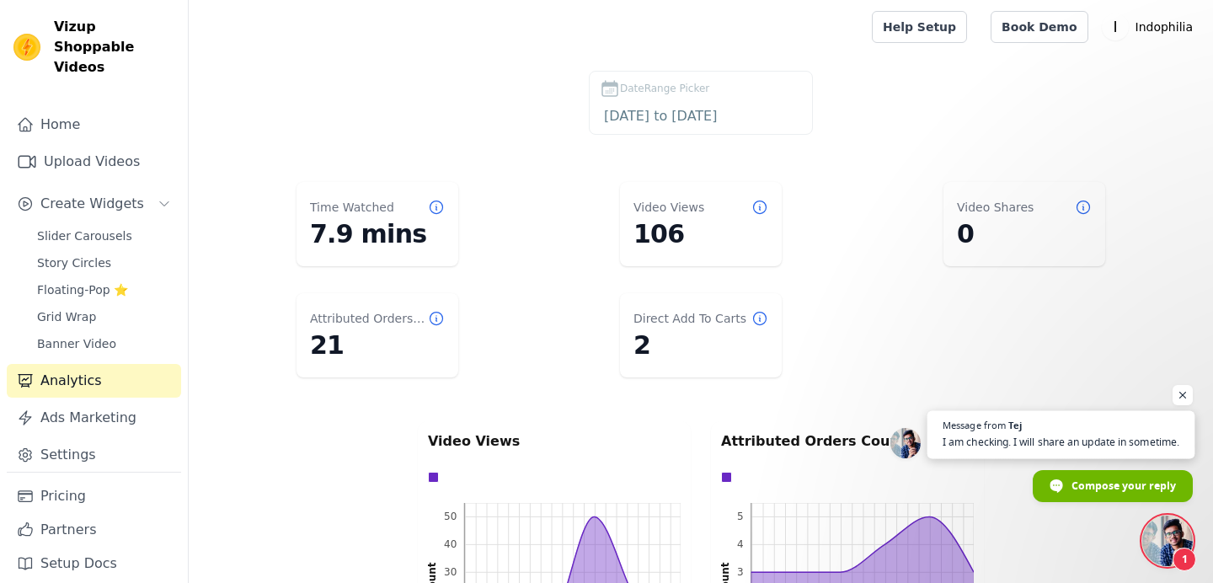
click at [1095, 434] on span "I am checking. I will share an update in sometime." at bounding box center [1061, 442] width 237 height 16
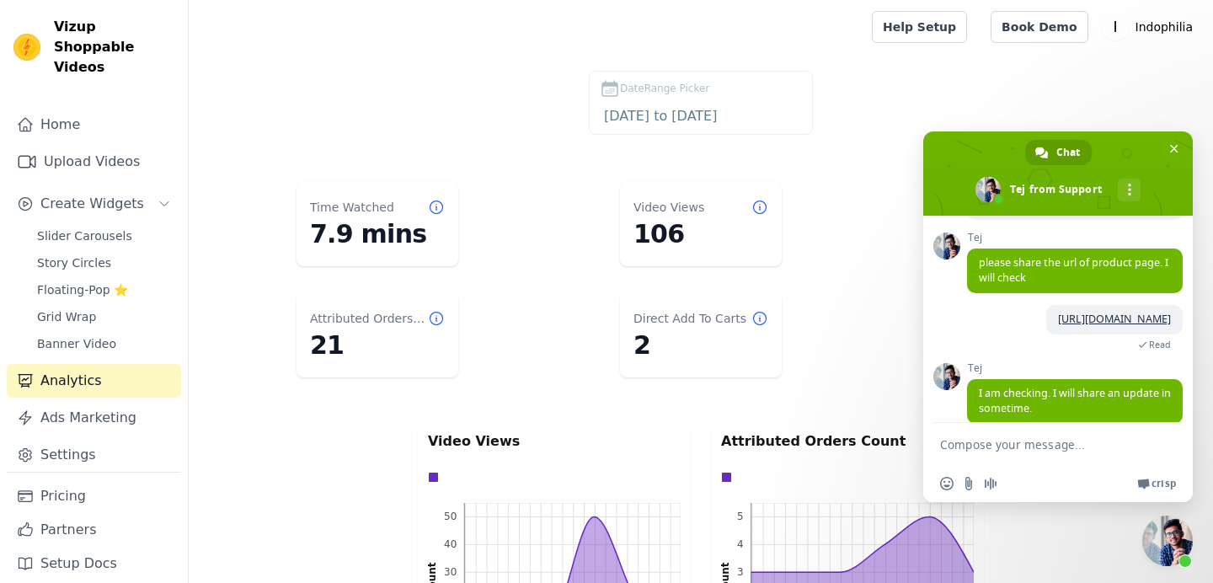
scroll to position [703, 0]
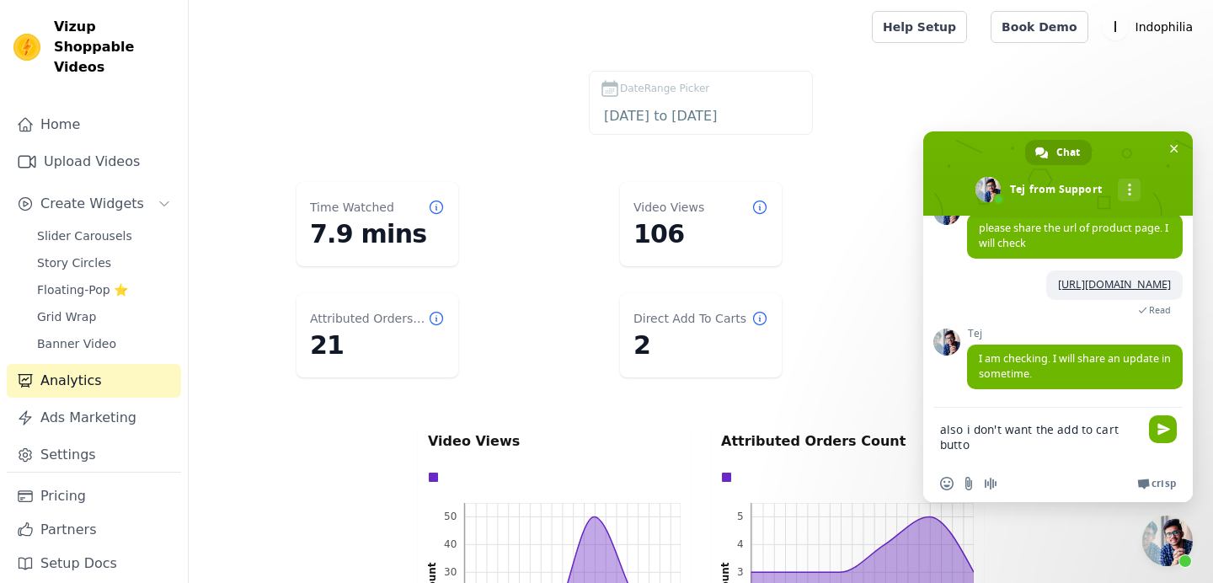
type textarea "also i don't want the add to cart button"
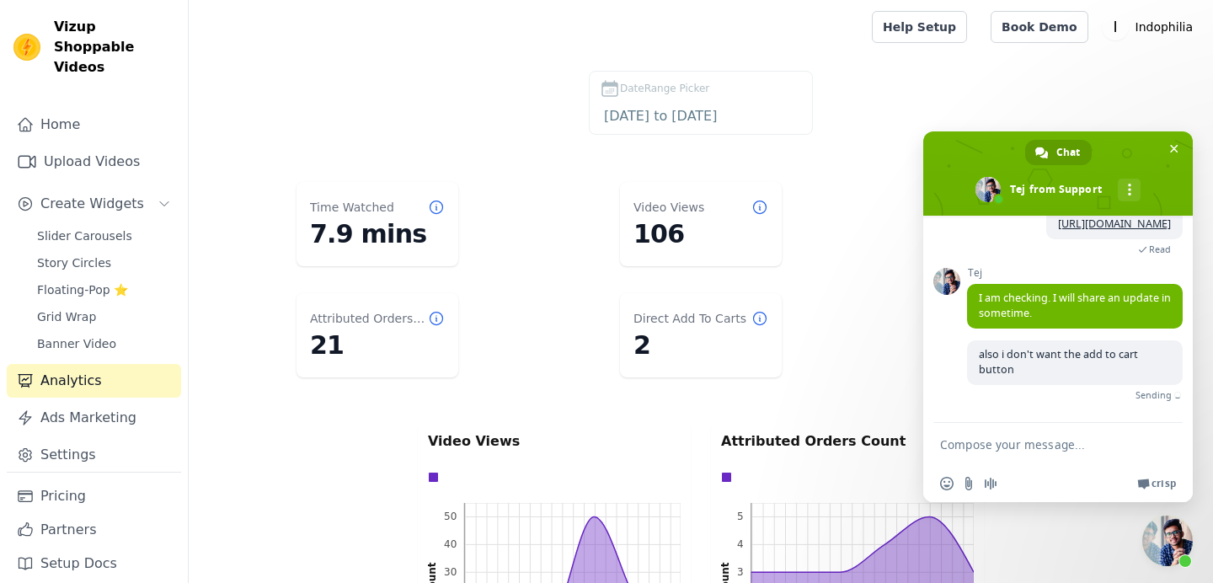
click at [859, 296] on dl "Time Watched 7.9 mins Video Views 106 Video Shares 0 Attributed Orders Count 21…" at bounding box center [700, 279] width 957 height 209
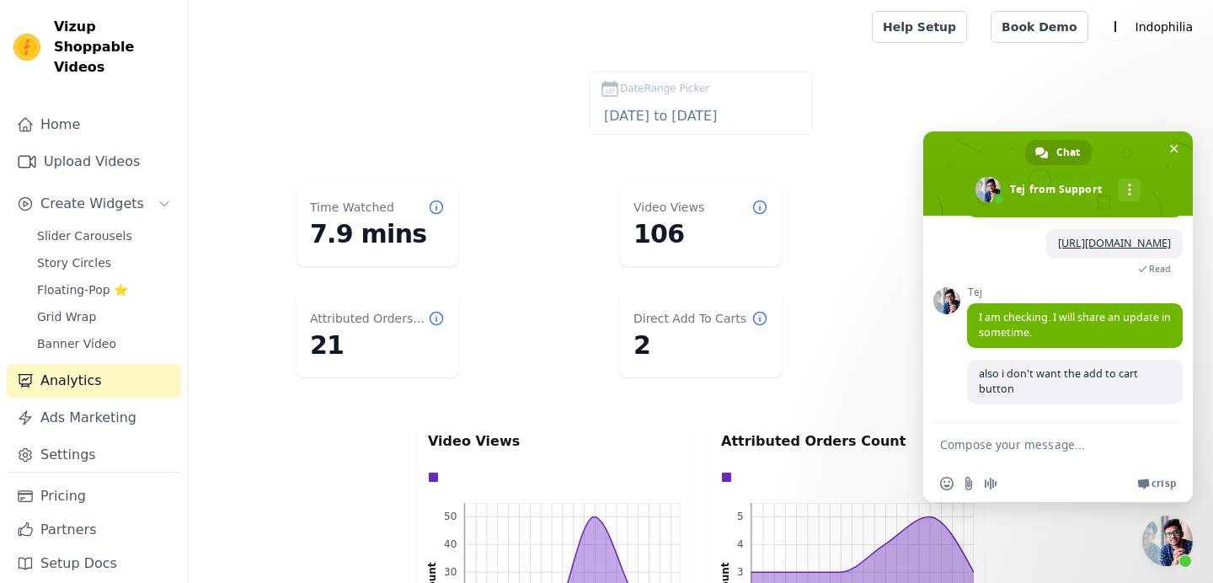
scroll to position [760, 0]
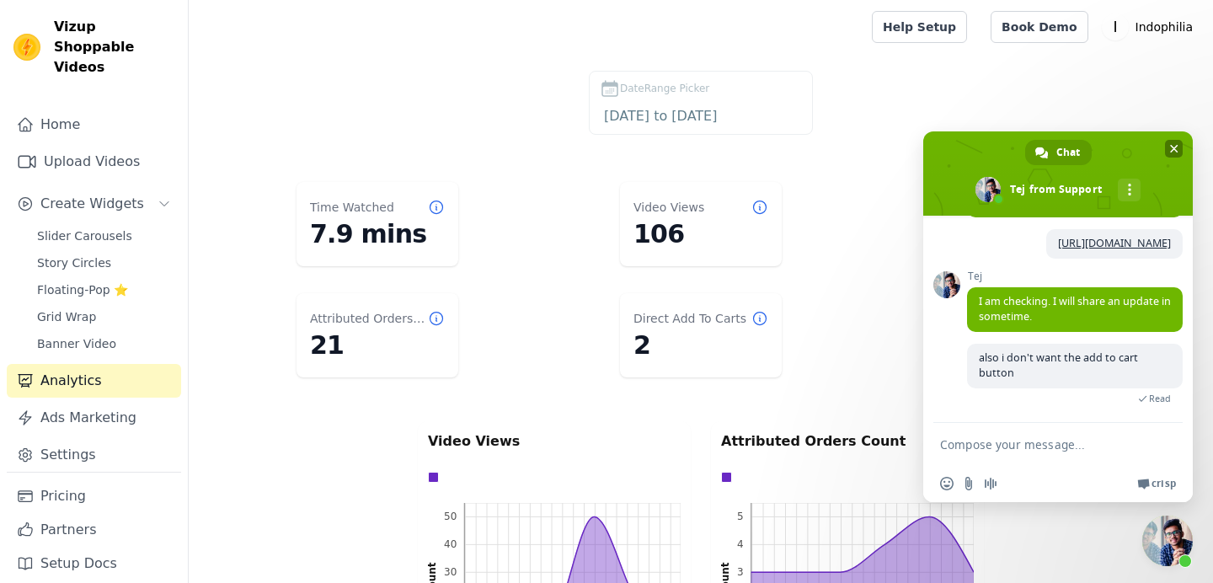
click at [1174, 149] on span "Close chat" at bounding box center [1174, 148] width 8 height 11
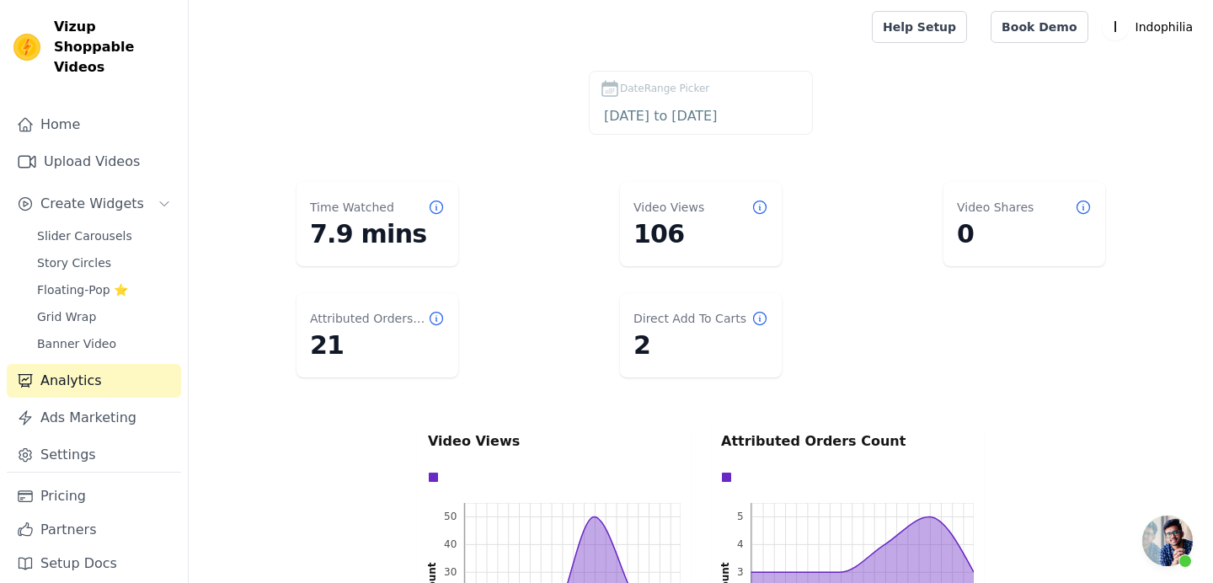
click at [716, 103] on label "DateRange Picker [DATE] to [DATE]" at bounding box center [701, 103] width 224 height 64
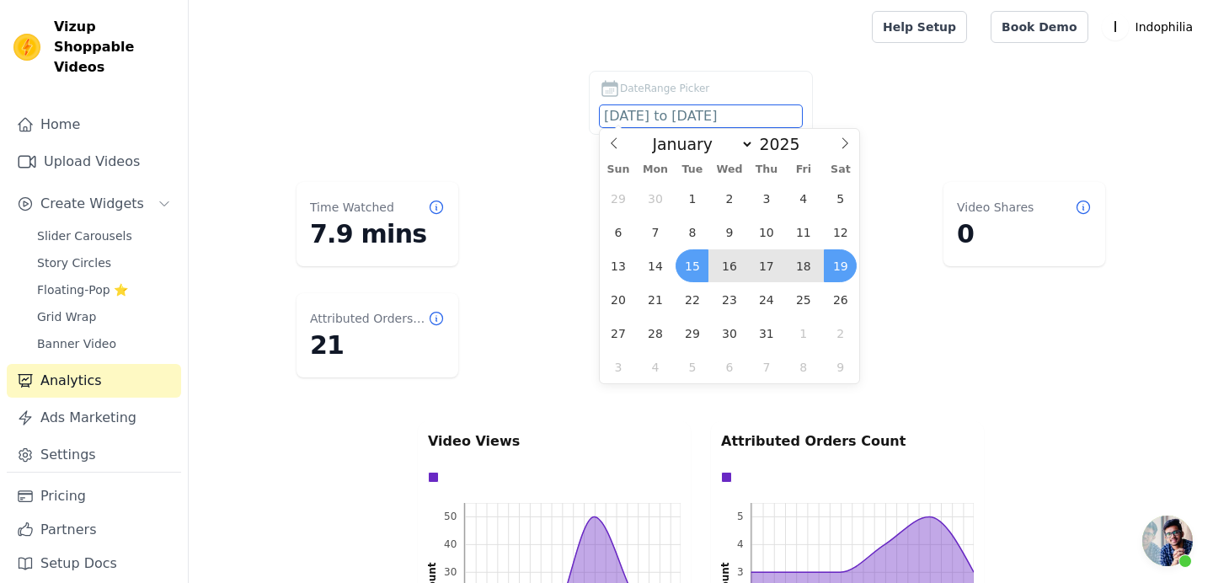
click at [902, 98] on div "DateRange Picker [DATE] to [DATE]" at bounding box center [700, 106] width 957 height 71
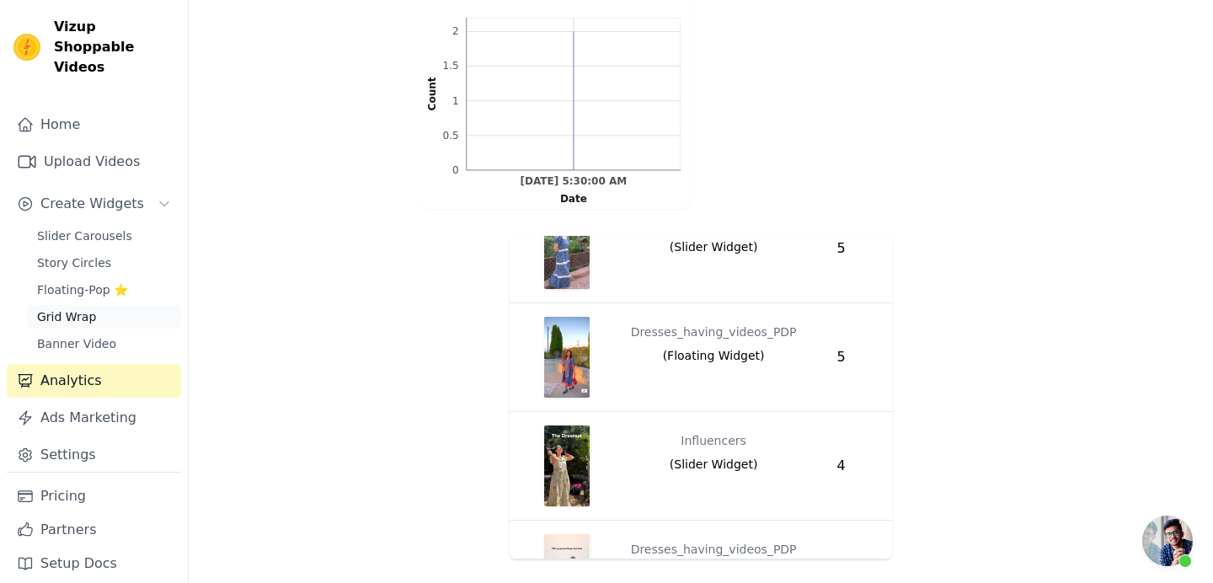
scroll to position [1220, 0]
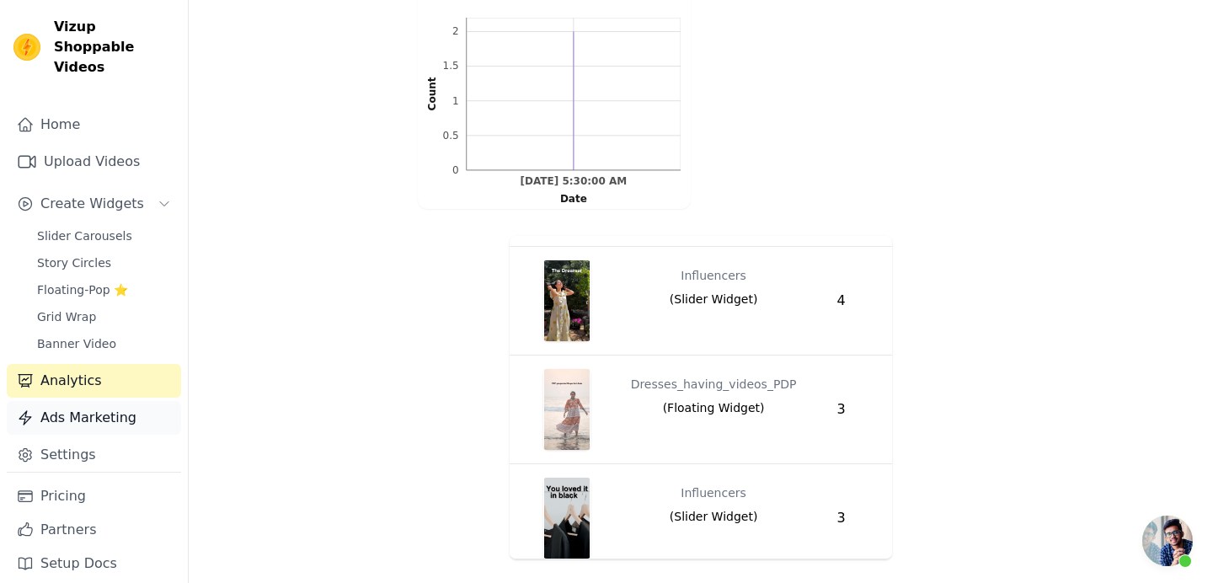
click at [92, 406] on link "Ads Marketing" at bounding box center [94, 418] width 174 height 34
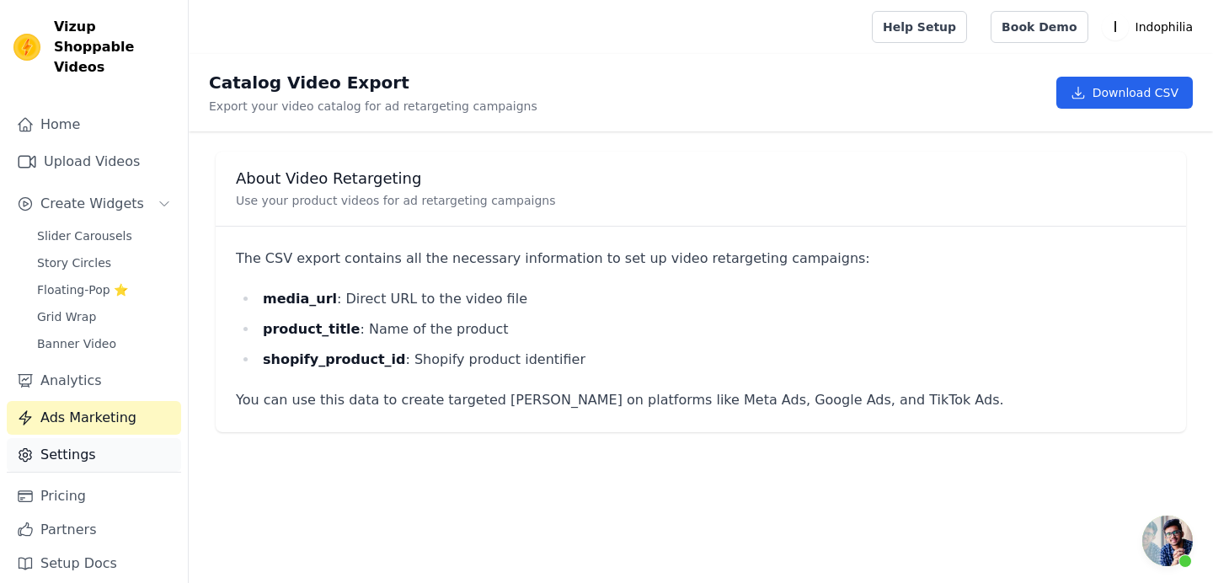
click at [95, 438] on link "Settings" at bounding box center [94, 455] width 174 height 34
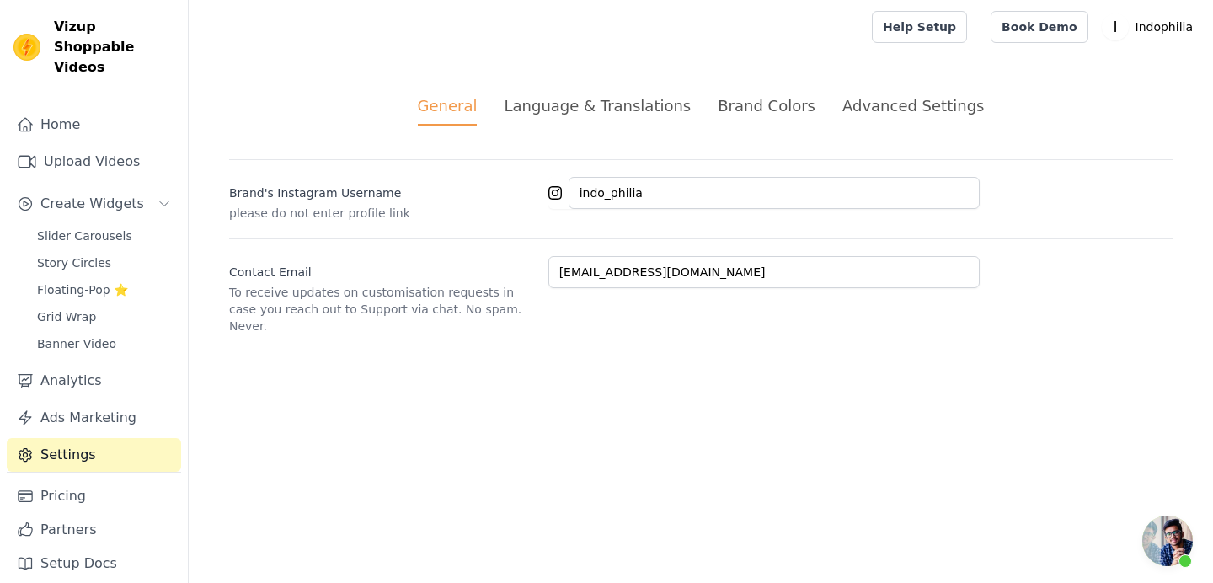
click at [582, 105] on div "Language & Translations" at bounding box center [597, 105] width 187 height 23
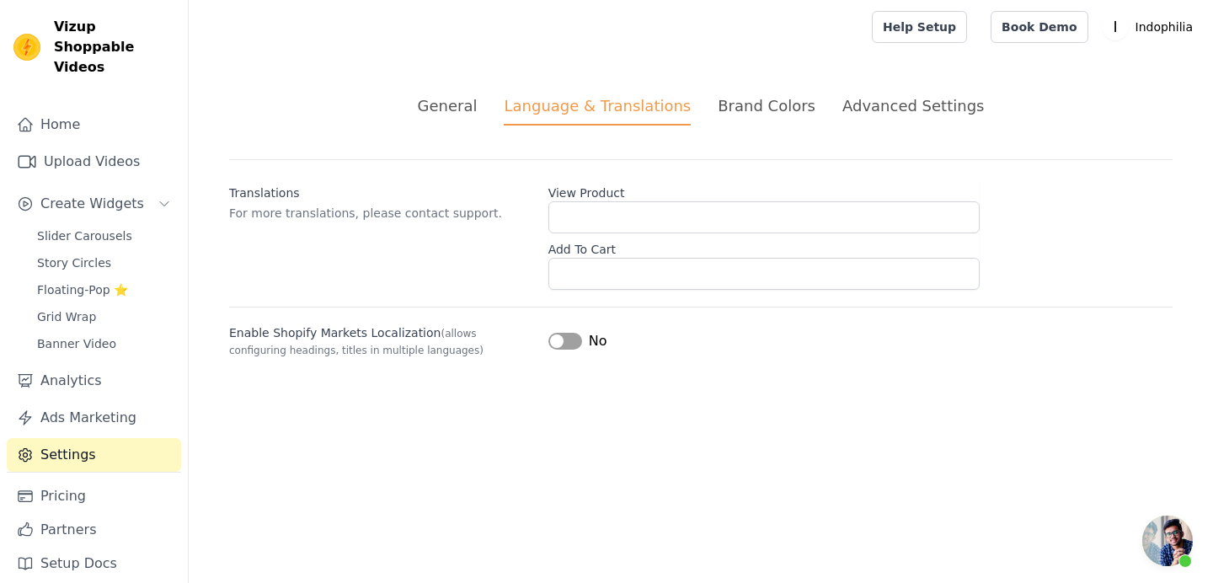
click at [743, 105] on div "Brand Colors" at bounding box center [767, 105] width 98 height 23
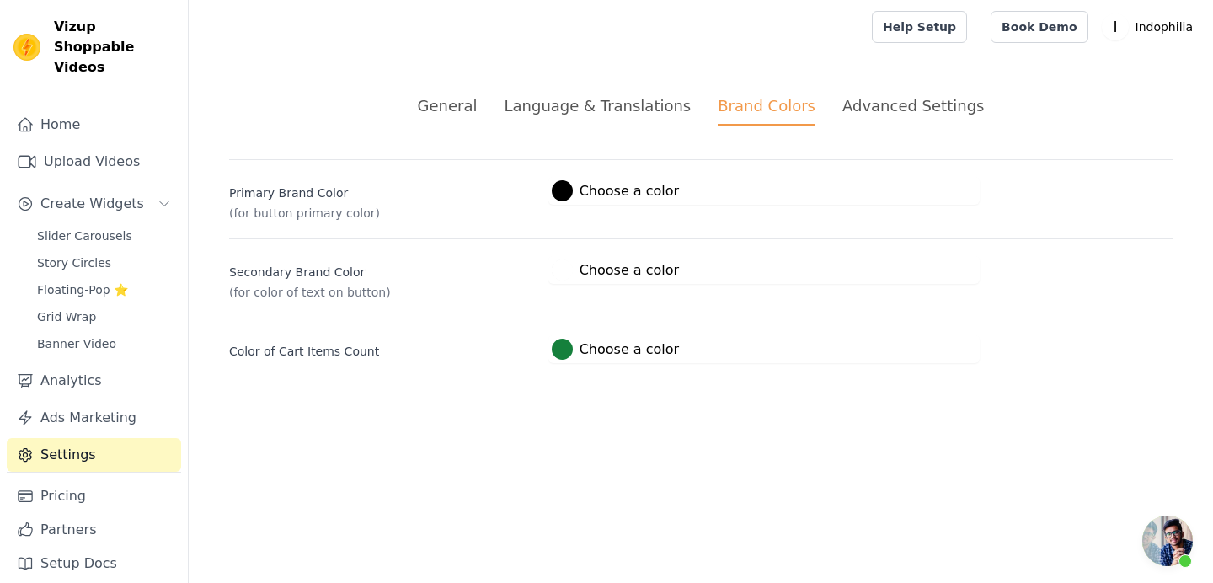
click at [897, 103] on div "Advanced Settings" at bounding box center [914, 105] width 142 height 23
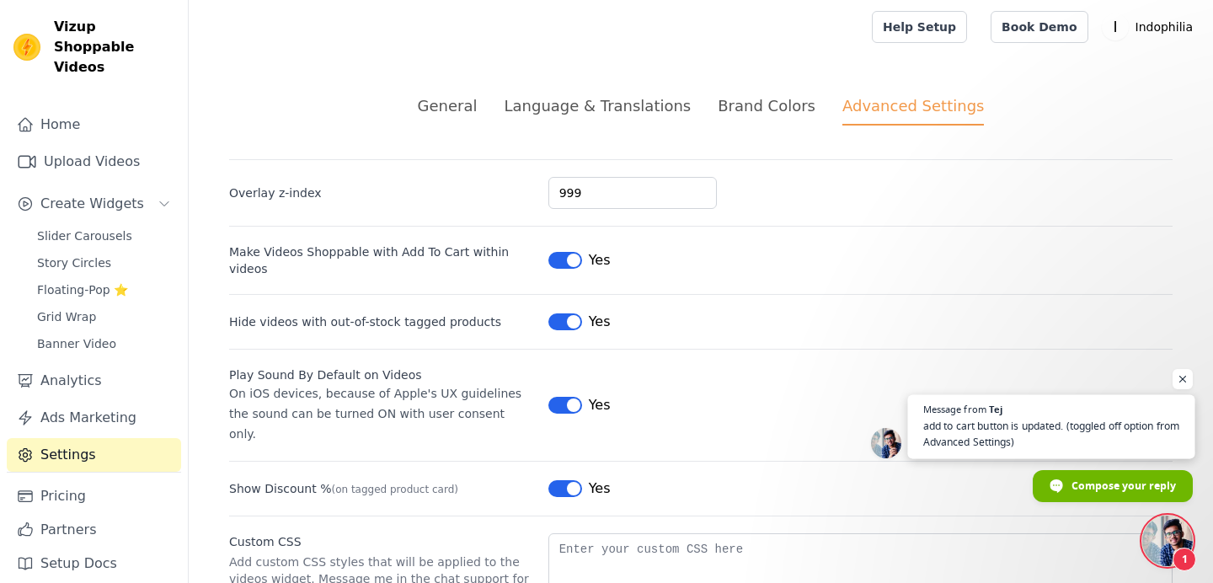
click at [1078, 438] on span "add to cart button is updated. (toggled off option from Advanced Settings)" at bounding box center [1051, 434] width 257 height 33
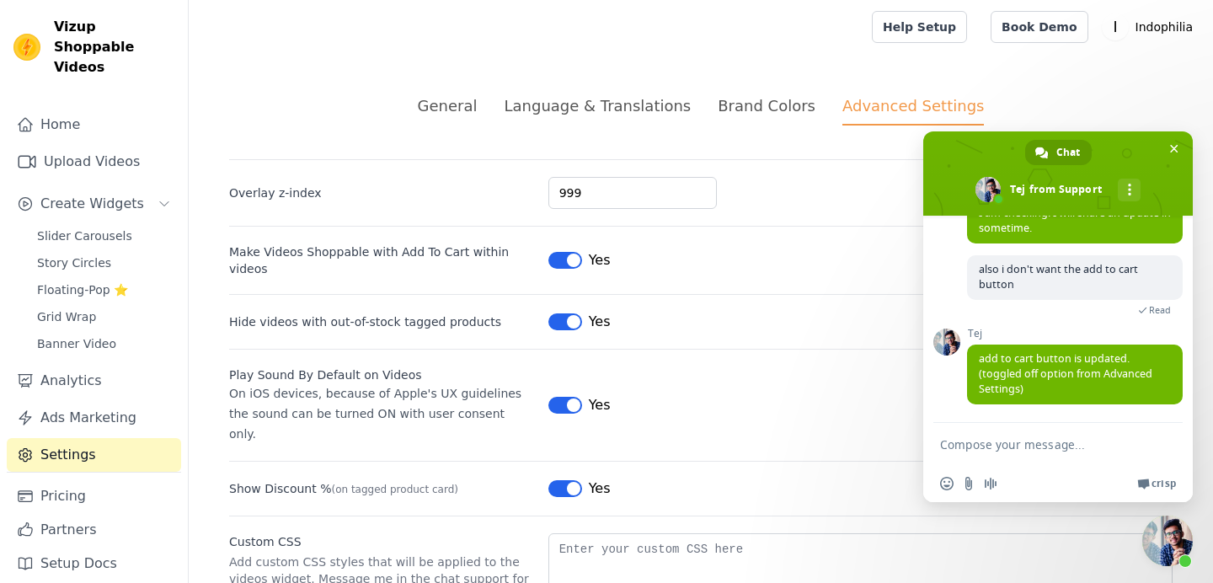
scroll to position [850, 0]
